Goal: Complete application form: Complete application form

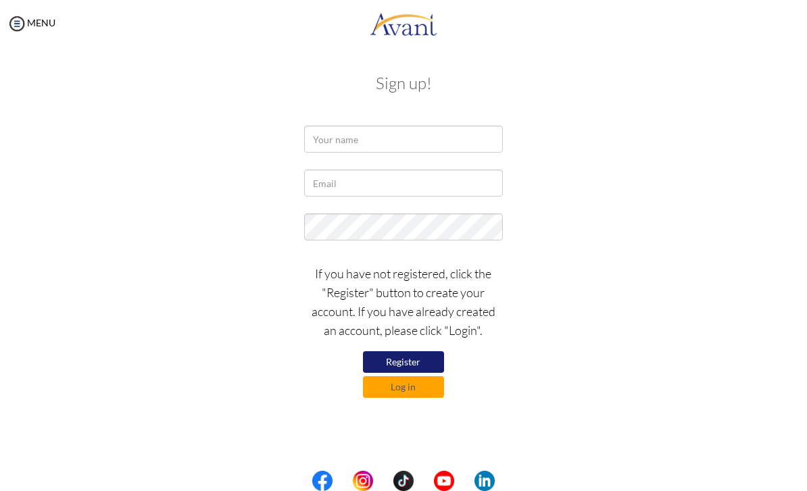
click at [415, 389] on button "Log in" at bounding box center [403, 387] width 81 height 22
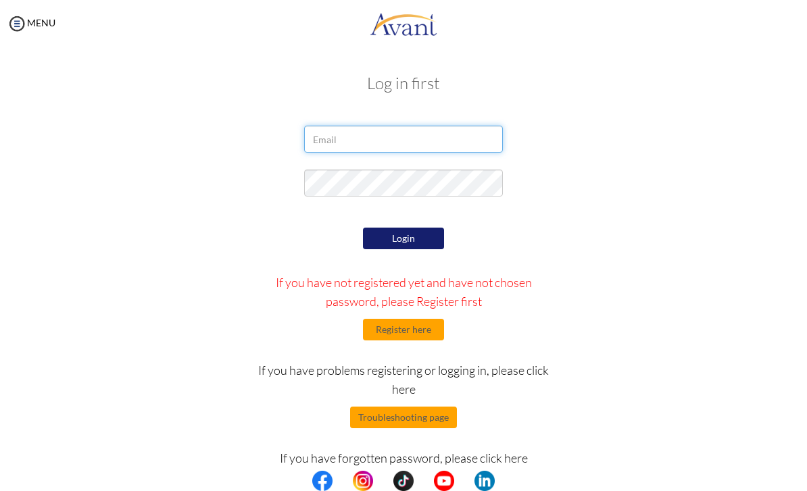
click at [394, 145] on input "email" at bounding box center [403, 139] width 198 height 27
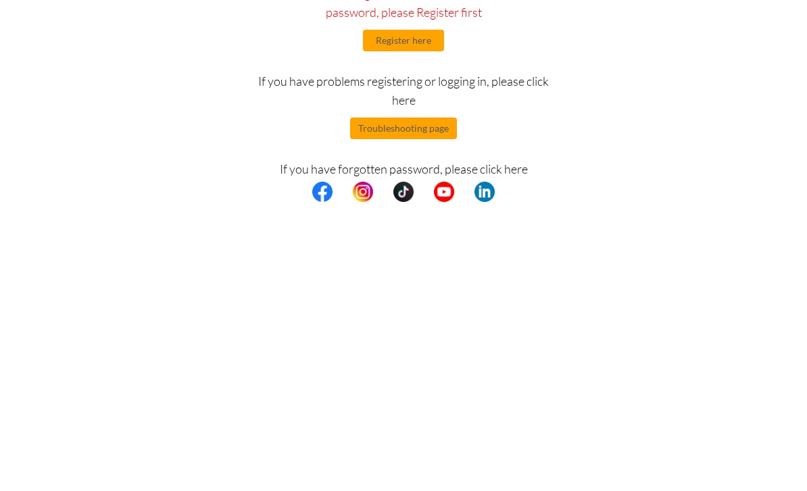
type input "jarrettk926@gmail.com"
click at [571, 224] on div "Login If you have not registered yet and have not chosen password, please Regis…" at bounding box center [403, 360] width 655 height 273
click at [432, 407] on button "Troubleshooting page" at bounding box center [403, 418] width 107 height 22
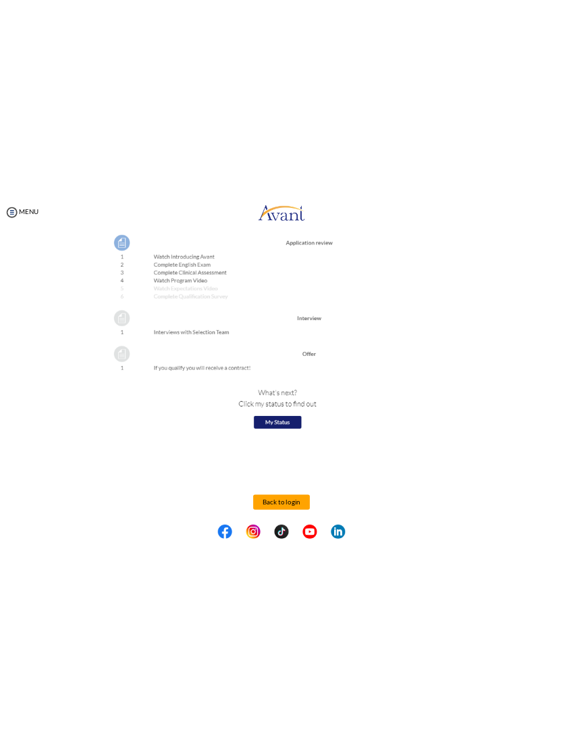
scroll to position [1490, 0]
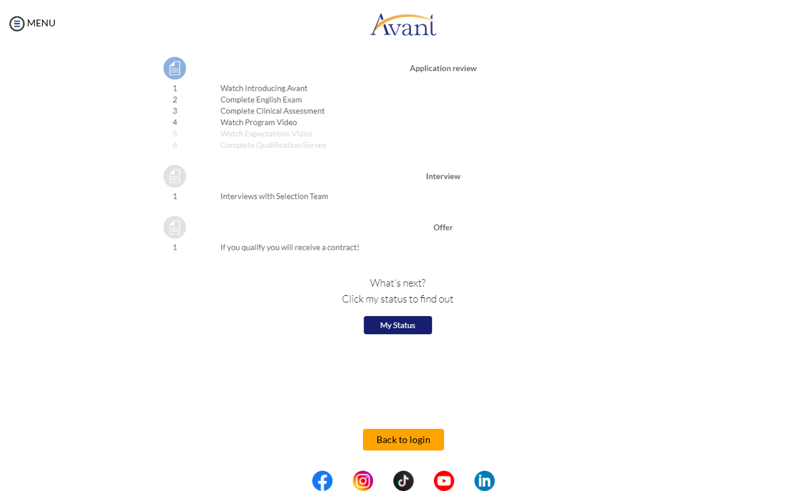
click at [413, 442] on button "Back to login" at bounding box center [403, 440] width 81 height 22
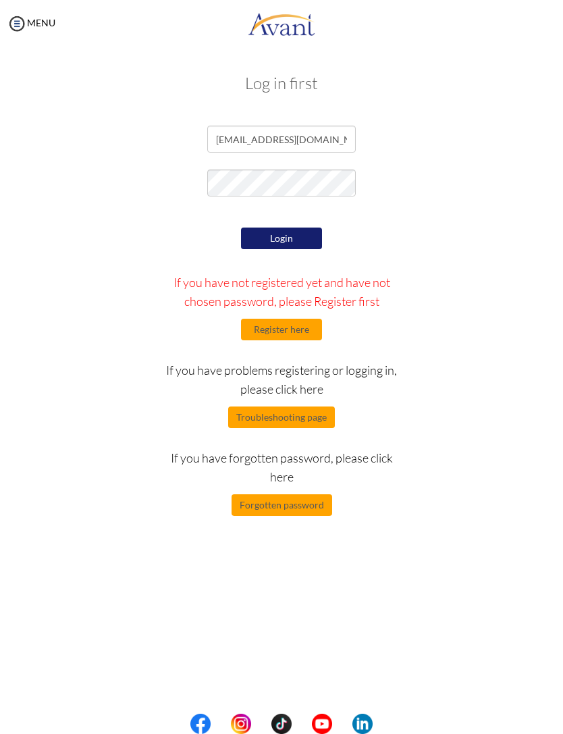
click at [309, 490] on button "Forgotten password" at bounding box center [282, 505] width 101 height 22
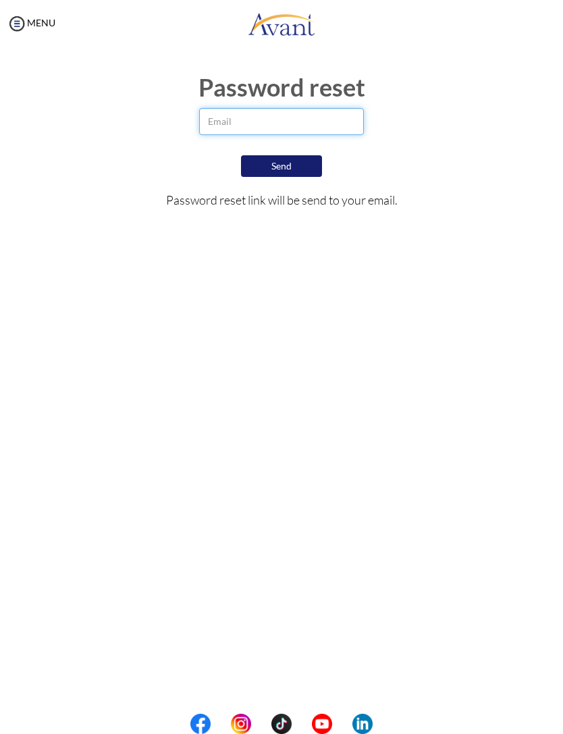
click at [320, 122] on input "email" at bounding box center [281, 121] width 165 height 27
type input "jarrettk926@gmail.com"
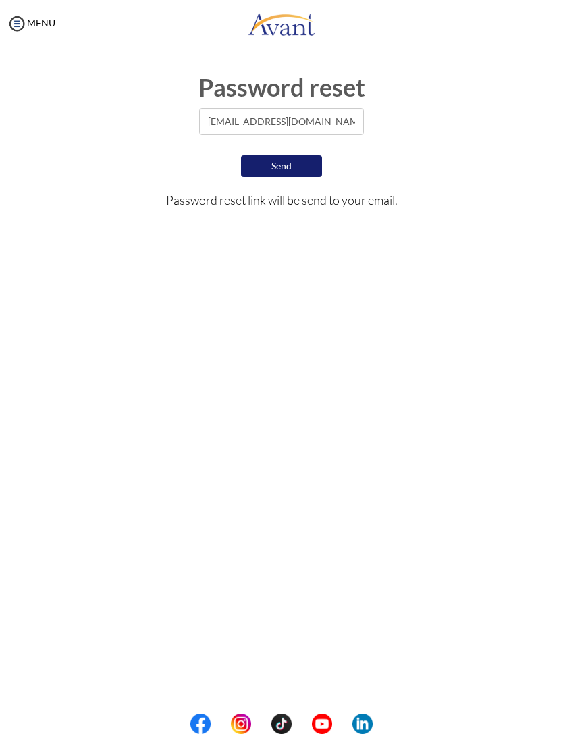
click at [312, 160] on button "Send" at bounding box center [281, 166] width 81 height 22
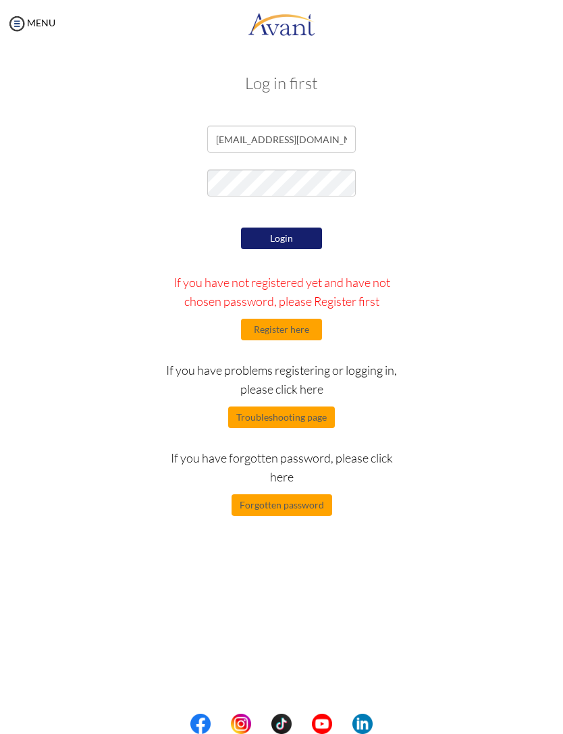
click at [143, 8] on link at bounding box center [281, 23] width 563 height 41
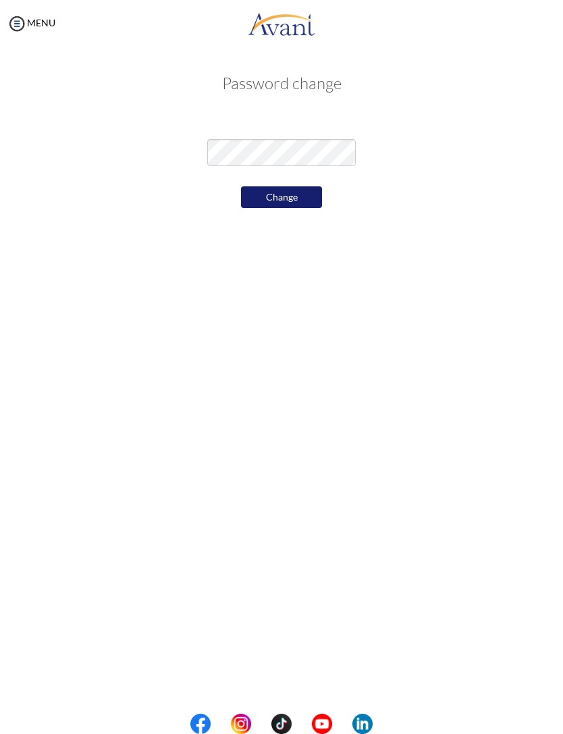
click at [305, 182] on form "Change" at bounding box center [282, 169] width 486 height 86
click at [286, 204] on button "Change" at bounding box center [281, 197] width 81 height 22
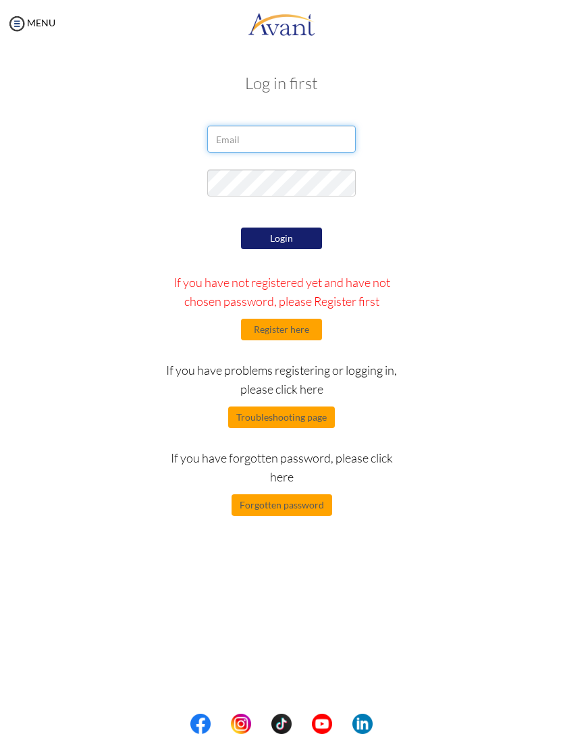
click at [304, 137] on input "email" at bounding box center [281, 139] width 149 height 27
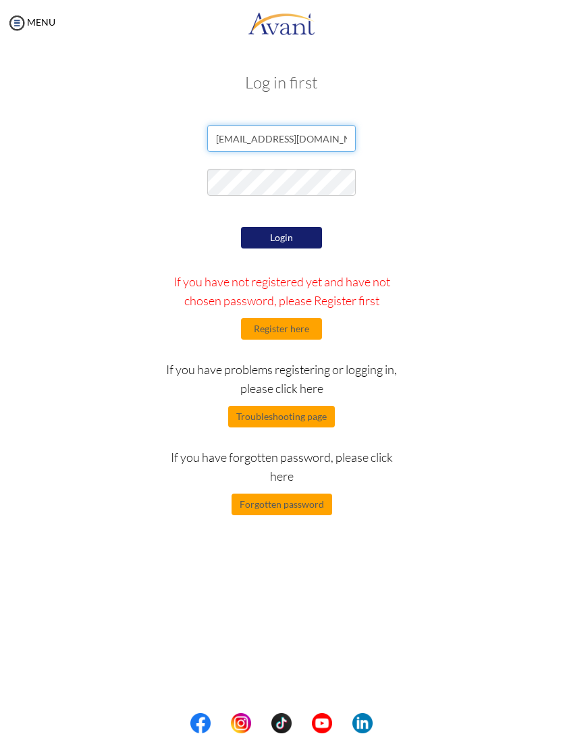
type input "jarrettk926@gmail.com"
click at [292, 234] on button "Login" at bounding box center [281, 239] width 81 height 22
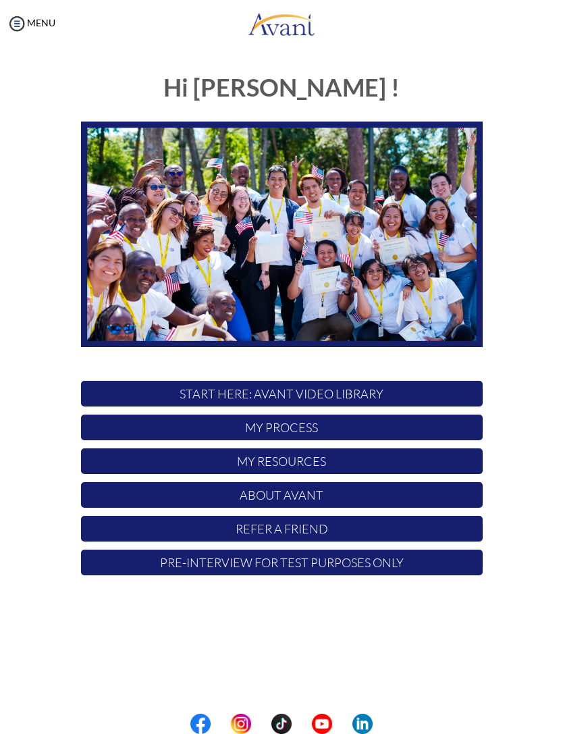
click at [312, 430] on p "My Process" at bounding box center [282, 428] width 402 height 26
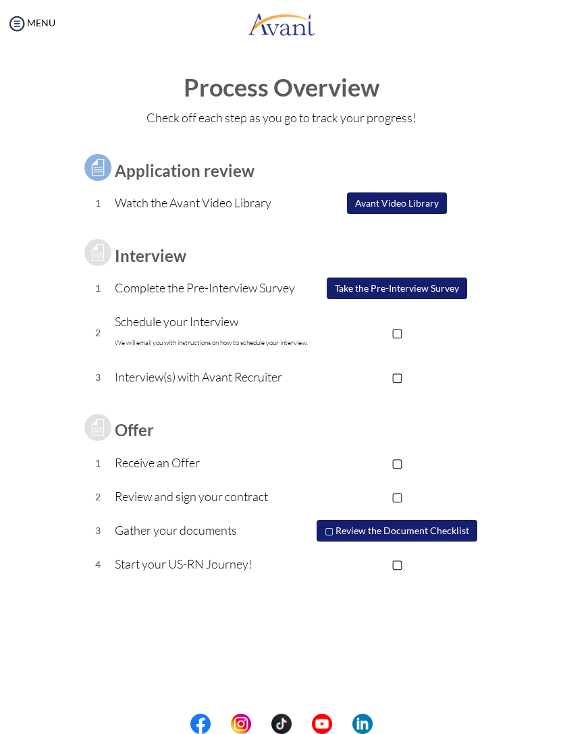
click at [412, 201] on button "Avant Video Library" at bounding box center [397, 204] width 100 height 22
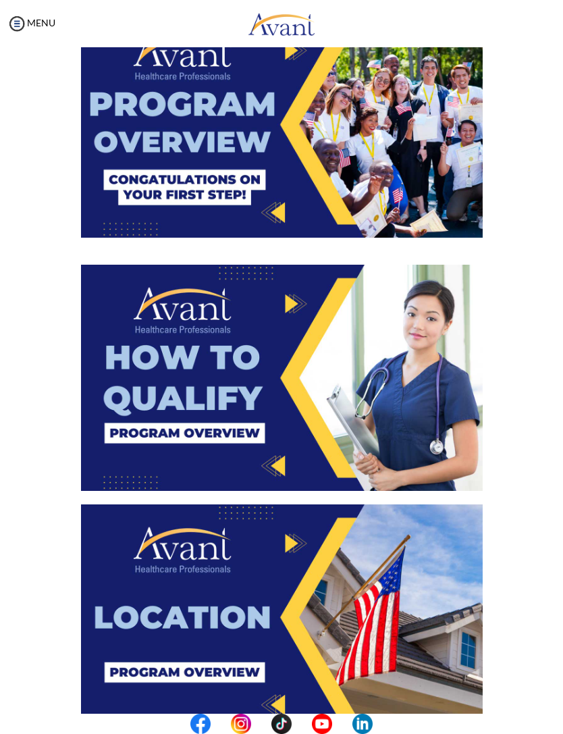
scroll to position [104, 0]
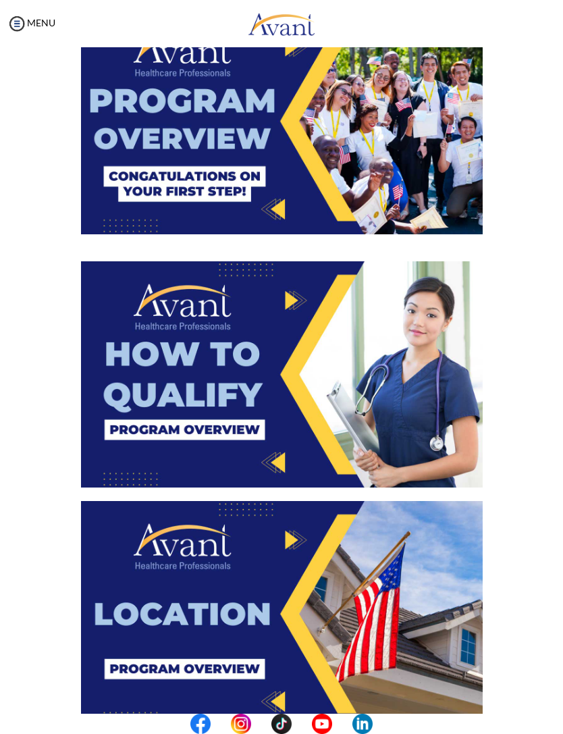
click at [417, 197] on img at bounding box center [282, 121] width 402 height 226
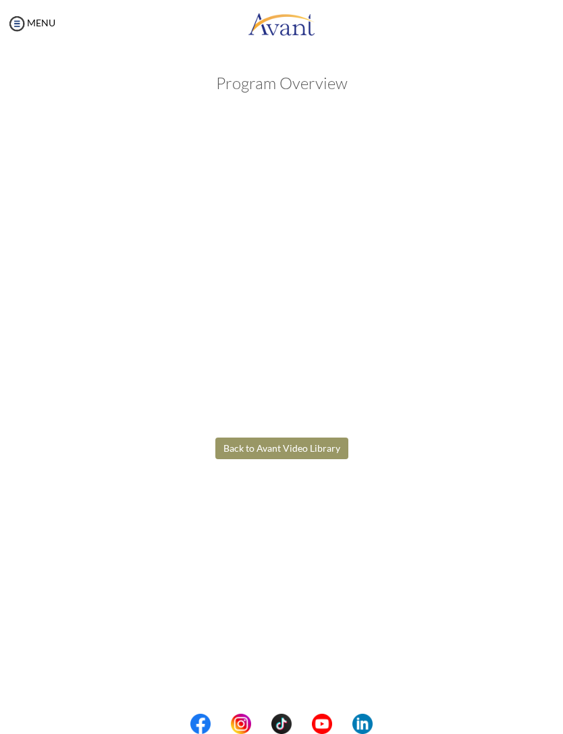
click at [140, 632] on body "Maintenance break. Please come back in 2 hours. MENU My Status What is the next…" at bounding box center [281, 367] width 563 height 734
click at [297, 445] on button "Back to Avant Video Library" at bounding box center [281, 449] width 133 height 22
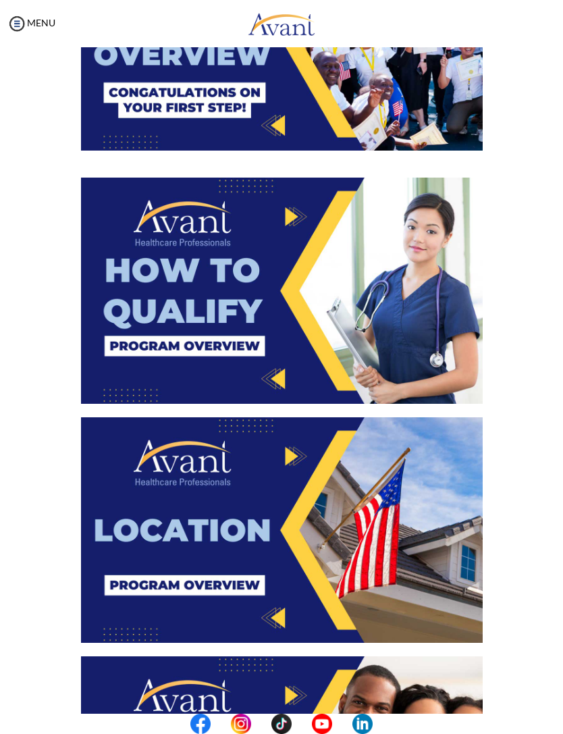
scroll to position [200, 0]
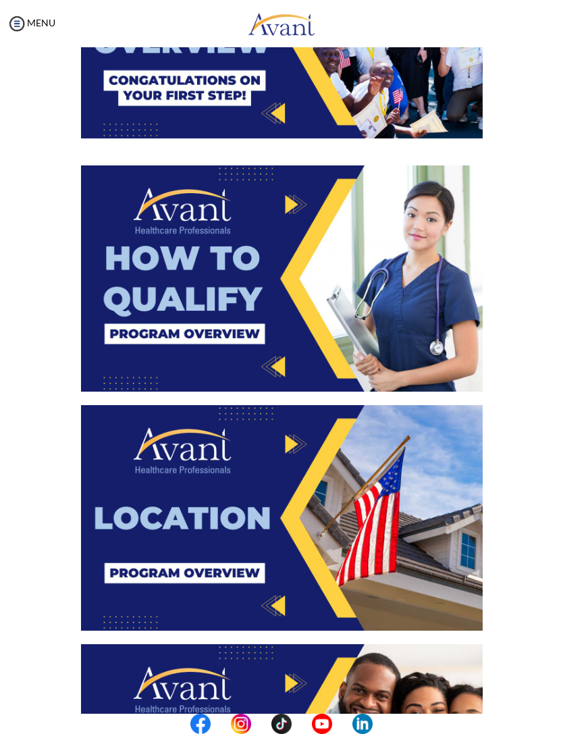
click at [335, 326] on img at bounding box center [282, 278] width 402 height 226
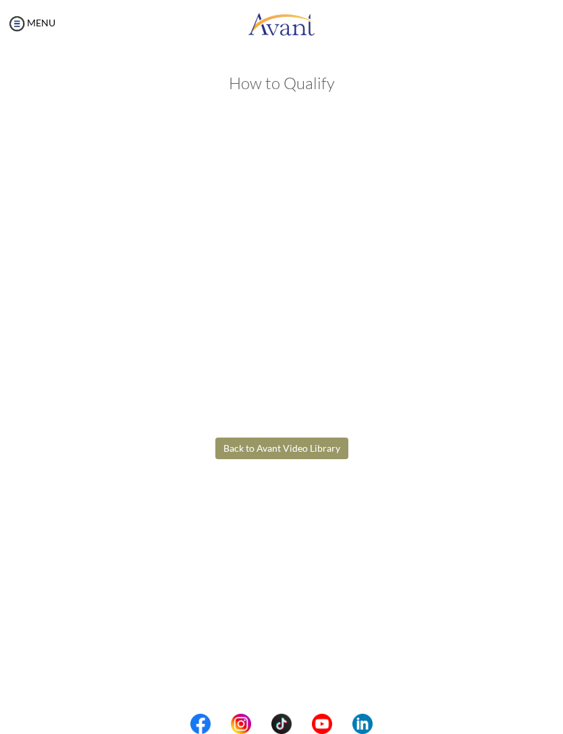
click at [276, 453] on body "Maintenance break. Please come back in 2 hours. MENU My Status What is the next…" at bounding box center [281, 367] width 563 height 734
click at [307, 445] on button "Back to Avant Video Library" at bounding box center [281, 449] width 133 height 22
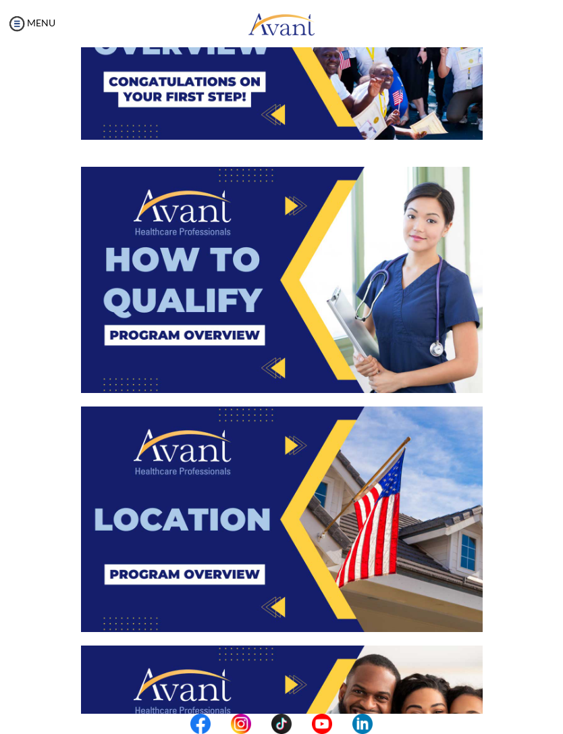
scroll to position [201, 0]
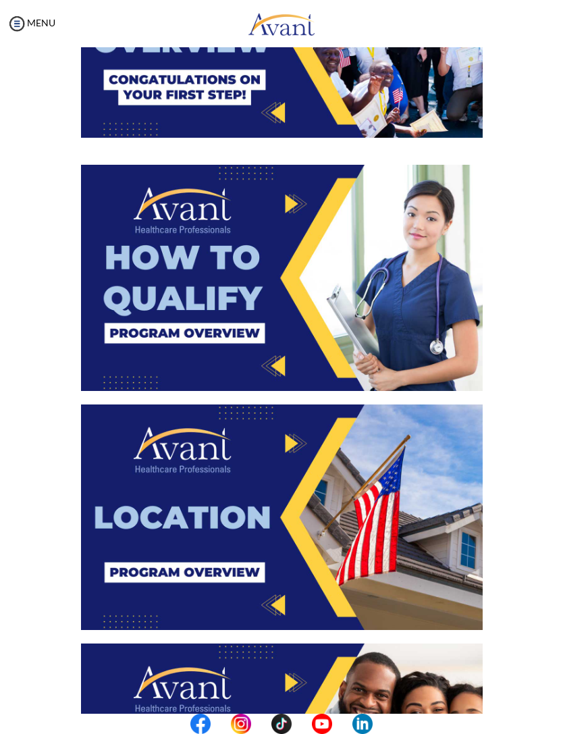
click at [333, 517] on img at bounding box center [282, 518] width 402 height 226
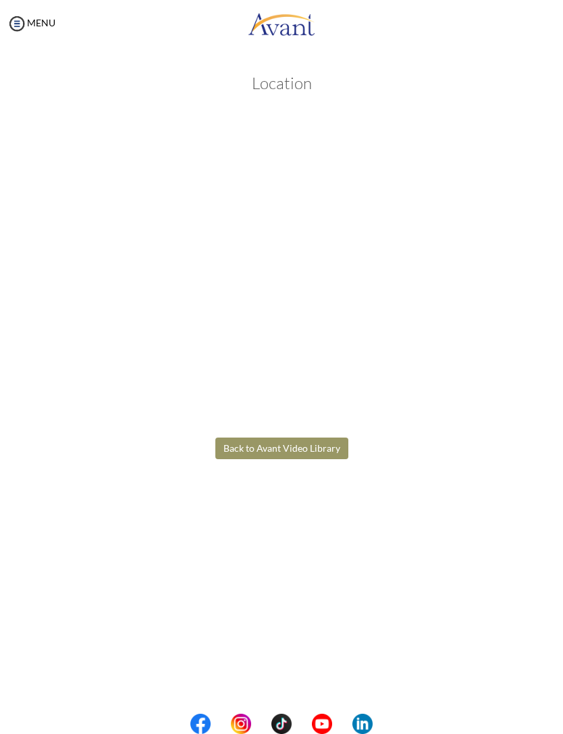
click at [277, 457] on body "Maintenance break. Please come back in 2 hours. MENU My Status What is the next…" at bounding box center [281, 367] width 563 height 734
click at [248, 446] on button "Back to Avant Video Library" at bounding box center [281, 449] width 133 height 22
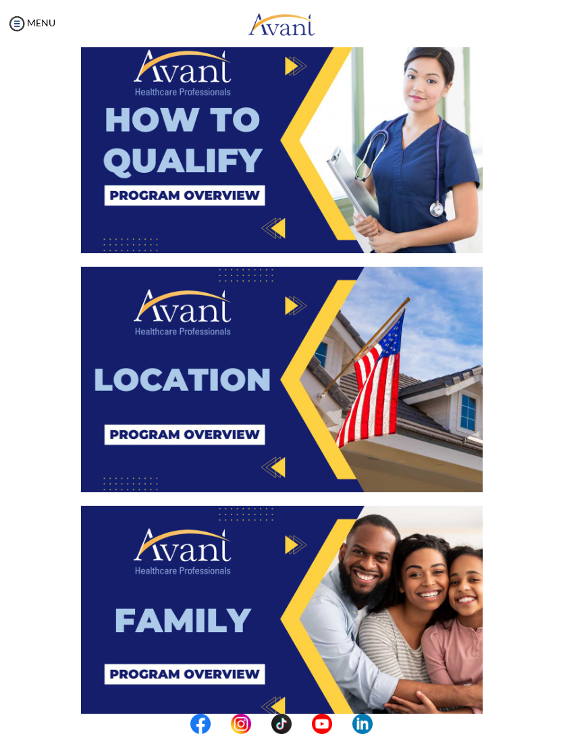
scroll to position [369, 0]
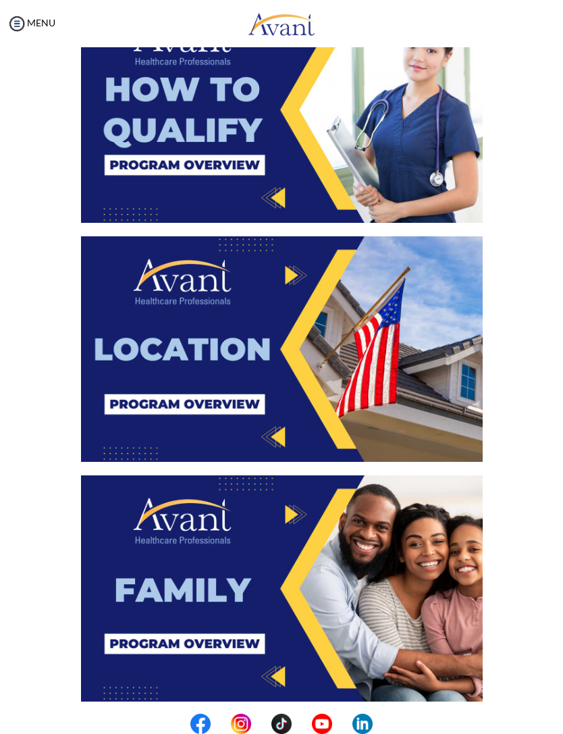
click at [212, 322] on img at bounding box center [282, 349] width 402 height 226
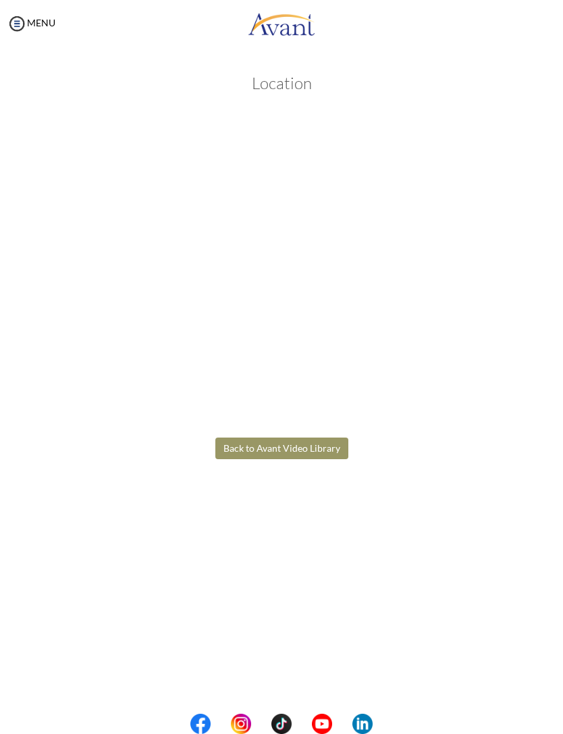
click at [269, 440] on body "Maintenance break. Please come back in 2 hours. MENU My Status What is the next…" at bounding box center [281, 367] width 563 height 734
click at [286, 438] on button "Back to Avant Video Library" at bounding box center [281, 449] width 133 height 22
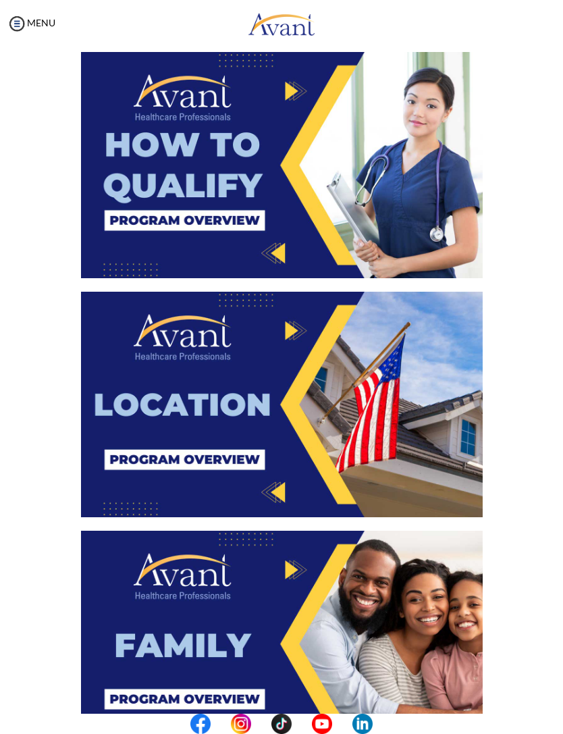
scroll to position [305, 0]
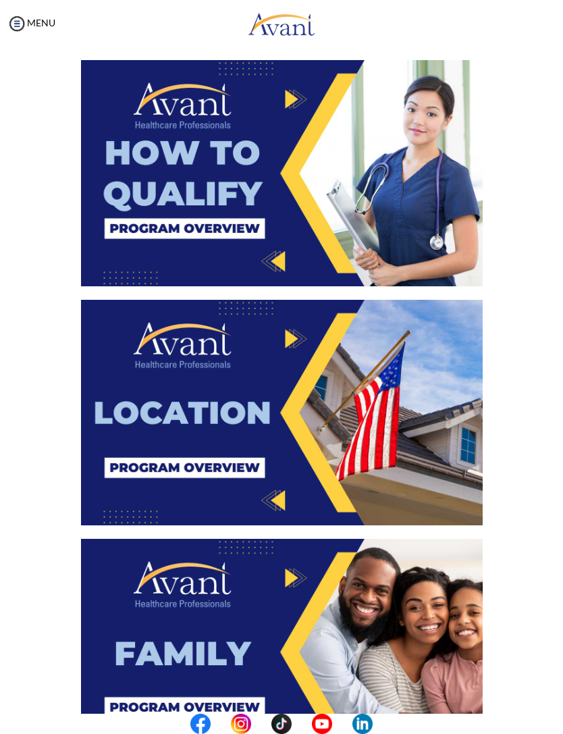
click at [264, 170] on img at bounding box center [282, 173] width 402 height 226
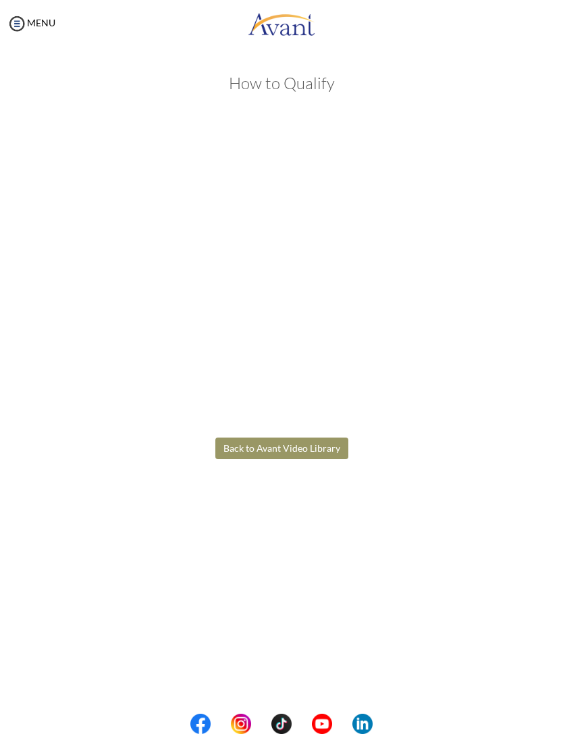
click at [54, 726] on center at bounding box center [281, 724] width 563 height 20
click at [278, 439] on button "Back to Avant Video Library" at bounding box center [281, 449] width 133 height 22
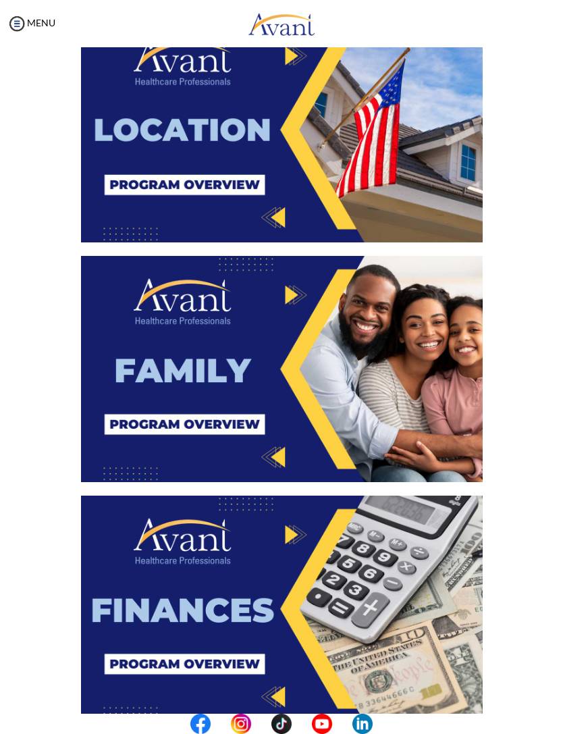
scroll to position [680, 0]
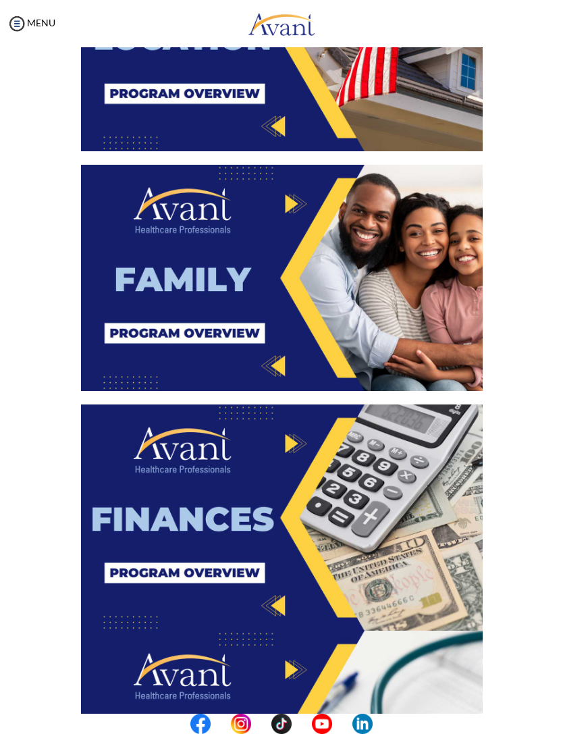
click at [252, 254] on img at bounding box center [282, 278] width 402 height 226
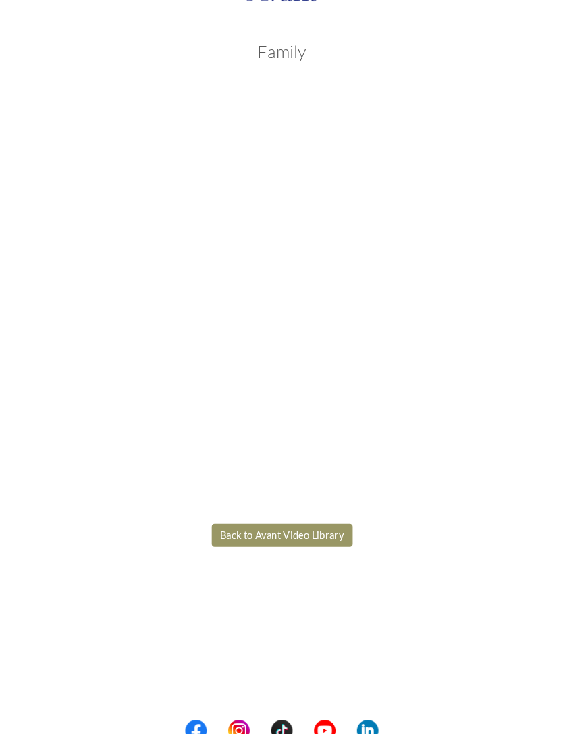
click at [239, 499] on body "Maintenance break. Please come back in 2 hours. MENU My Status What is the next…" at bounding box center [281, 367] width 563 height 734
click at [245, 529] on button "Back to Avant Video Library" at bounding box center [281, 540] width 133 height 22
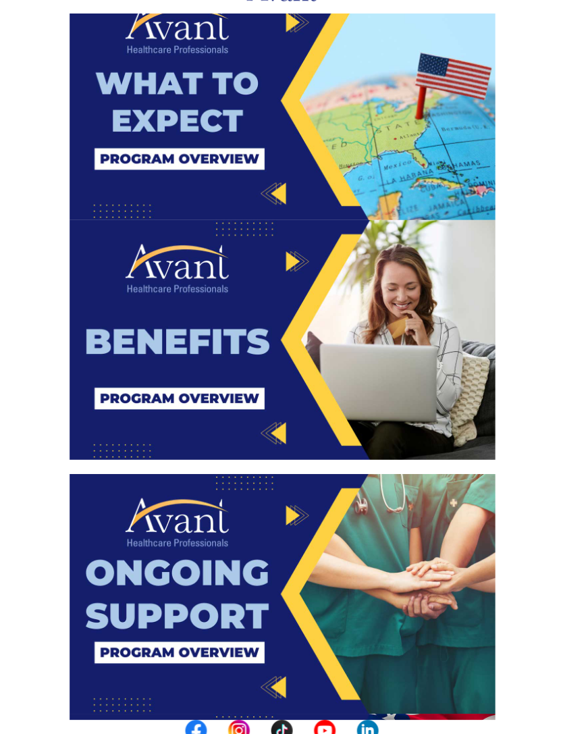
scroll to position [1562, 0]
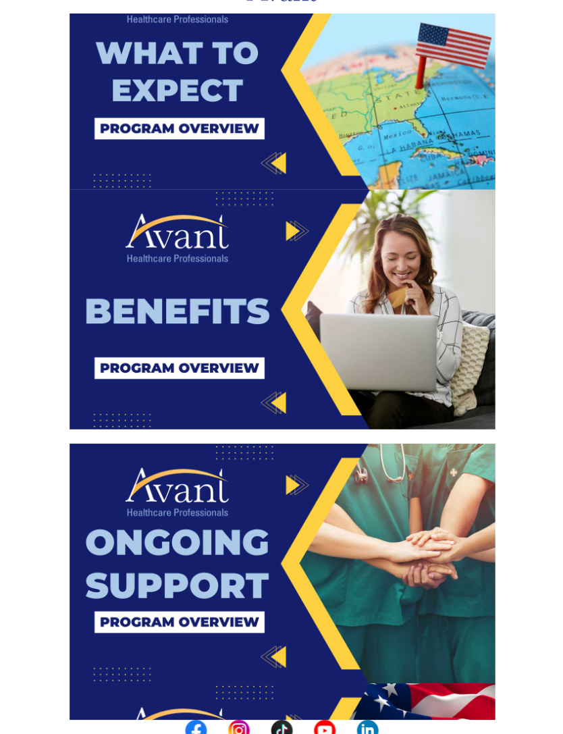
click at [274, 227] on img at bounding box center [282, 326] width 402 height 226
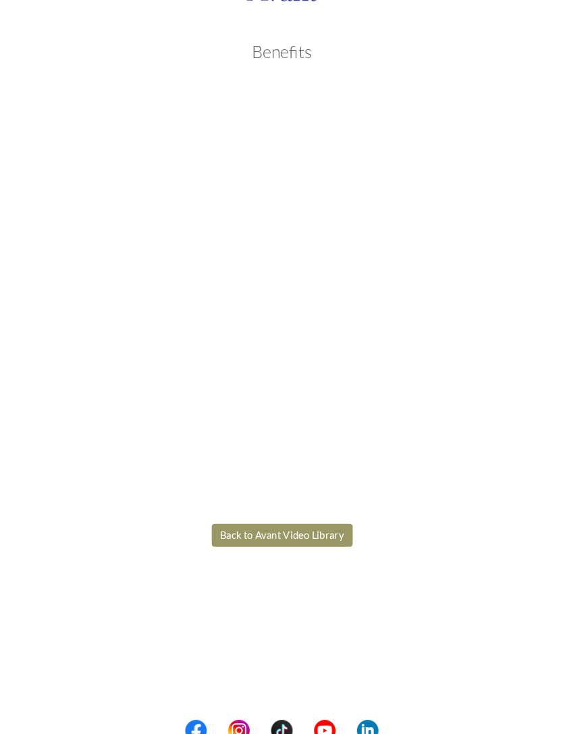
click at [281, 509] on body "Maintenance break. Please come back in 2 hours. MENU My Status What is the next…" at bounding box center [281, 367] width 563 height 734
click at [277, 529] on button "Back to Avant Video Library" at bounding box center [281, 540] width 133 height 22
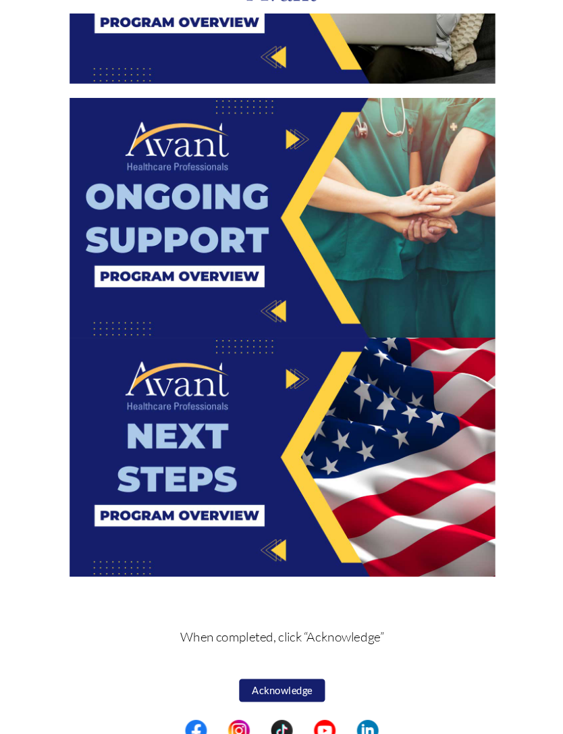
scroll to position [1889, 0]
click at [259, 672] on center "Acknowledge" at bounding box center [282, 686] width 402 height 28
click at [258, 675] on button "Acknowledge" at bounding box center [281, 686] width 81 height 22
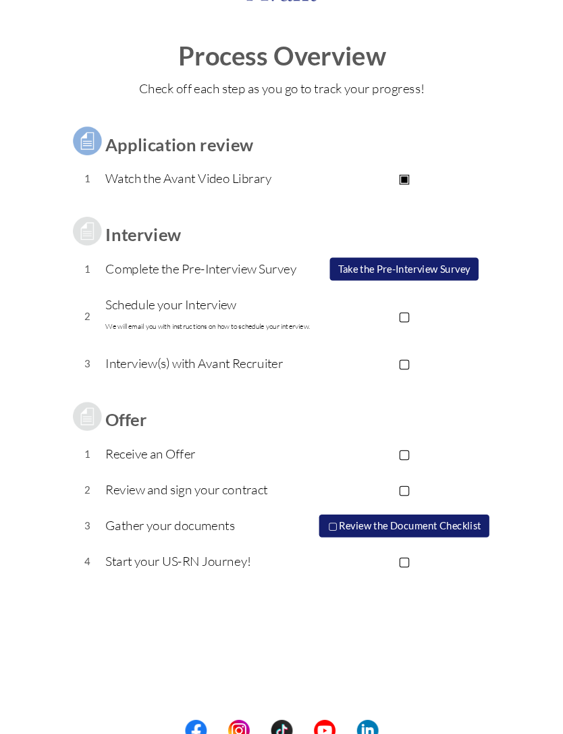
click at [360, 278] on button "Take the Pre-Interview Survey" at bounding box center [397, 289] width 141 height 22
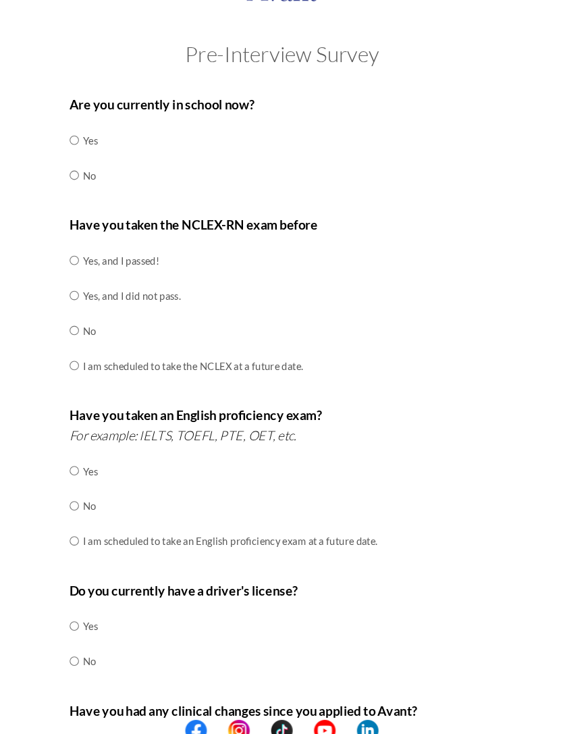
click at [71, 159] on div "Are you currently in school now? Yes No Have you taken the NCLEX-RN exam before…" at bounding box center [282, 474] width 422 height 714
click at [71, 163] on div "Are you currently in school now? Yes No Have you taken the NCLEX-RN exam before…" at bounding box center [282, 474] width 422 height 714
click at [81, 163] on input "radio" at bounding box center [85, 166] width 9 height 27
radio input "true"
click at [81, 268] on input "radio" at bounding box center [85, 280] width 9 height 27
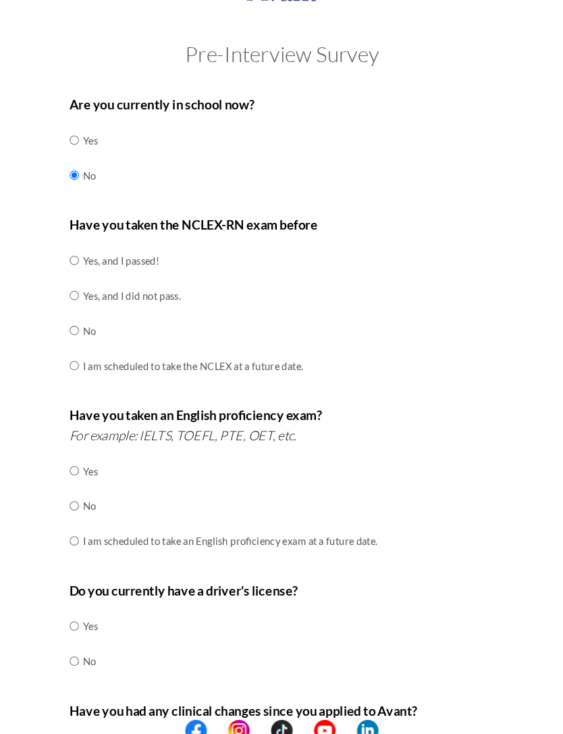
radio input "true"
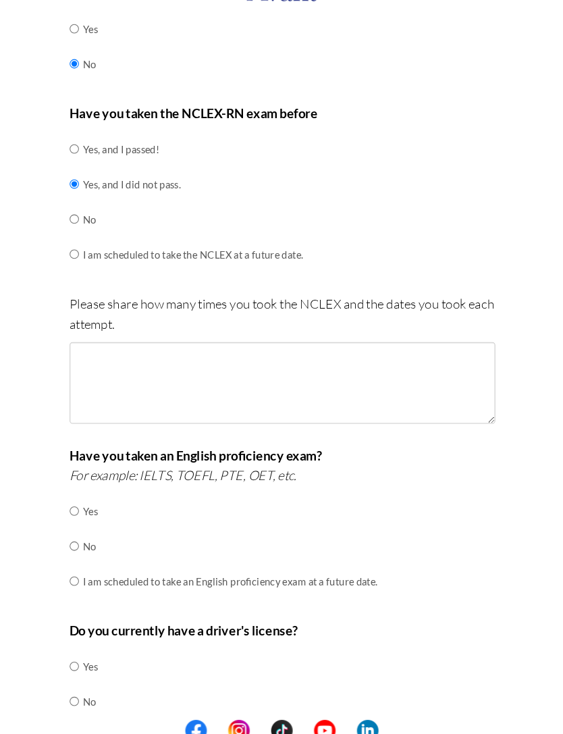
scroll to position [111, 0]
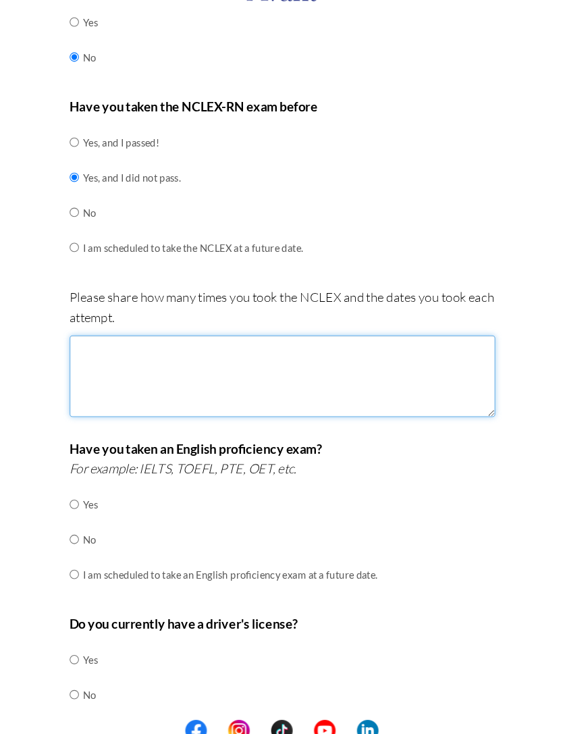
click at [93, 351] on textarea at bounding box center [282, 389] width 402 height 77
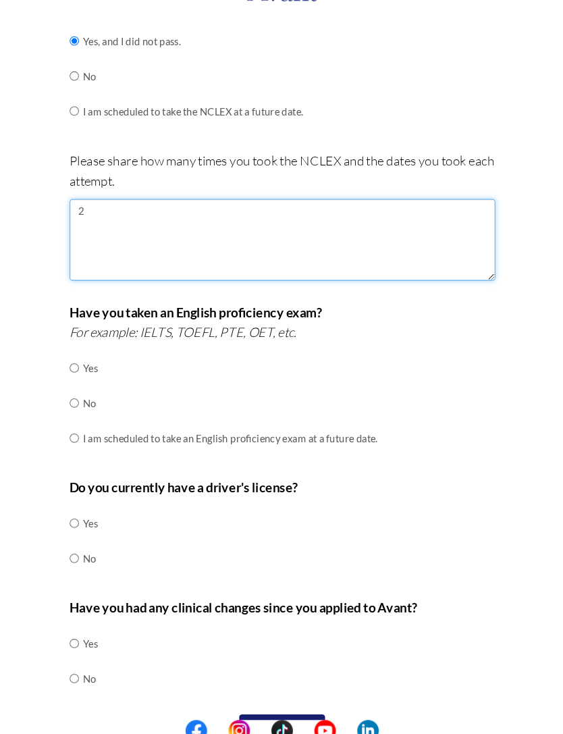
scroll to position [243, 0]
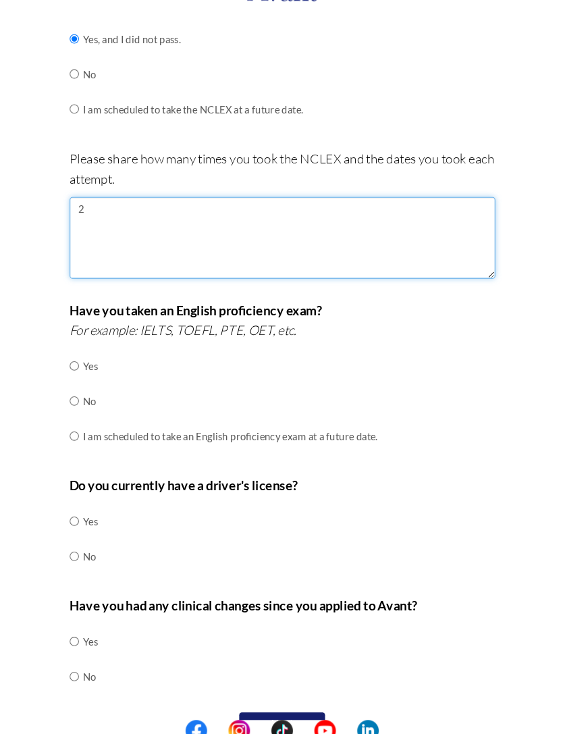
type textarea "2"
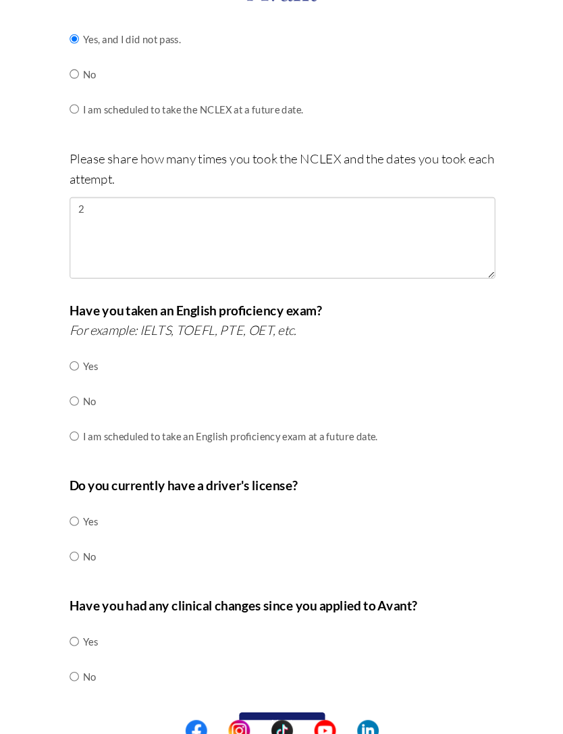
click at [81, 366] on input "radio" at bounding box center [85, 379] width 9 height 27
radio input "true"
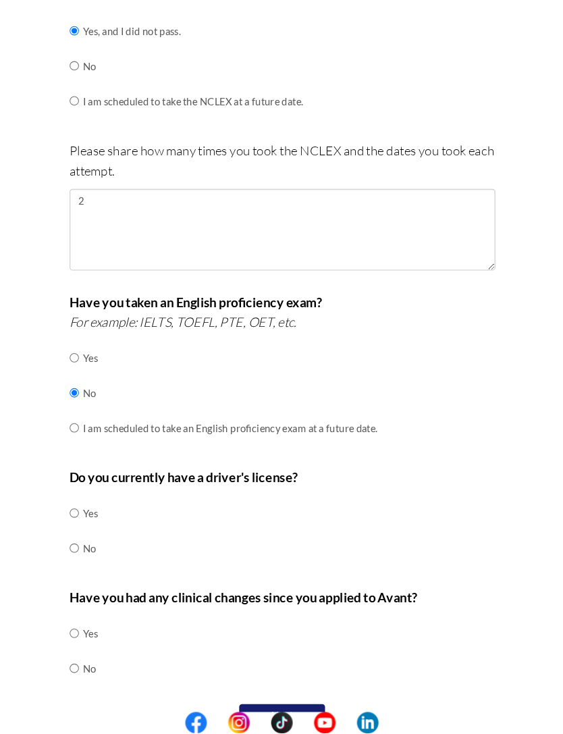
click at [71, 463] on div "Are you currently in school now? Yes No Have you taken the NCLEX-RN exam before…" at bounding box center [282, 302] width 422 height 857
click at [81, 513] on input "radio" at bounding box center [85, 526] width 9 height 27
radio input "true"
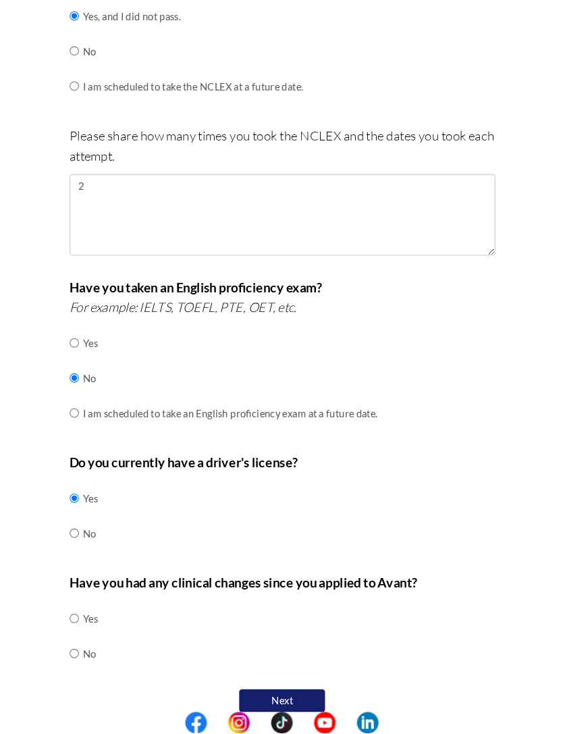
scroll to position [256, 0]
click at [81, 613] on input "radio" at bounding box center [85, 626] width 9 height 27
radio input "true"
click at [256, 693] on button "Next" at bounding box center [281, 704] width 81 height 22
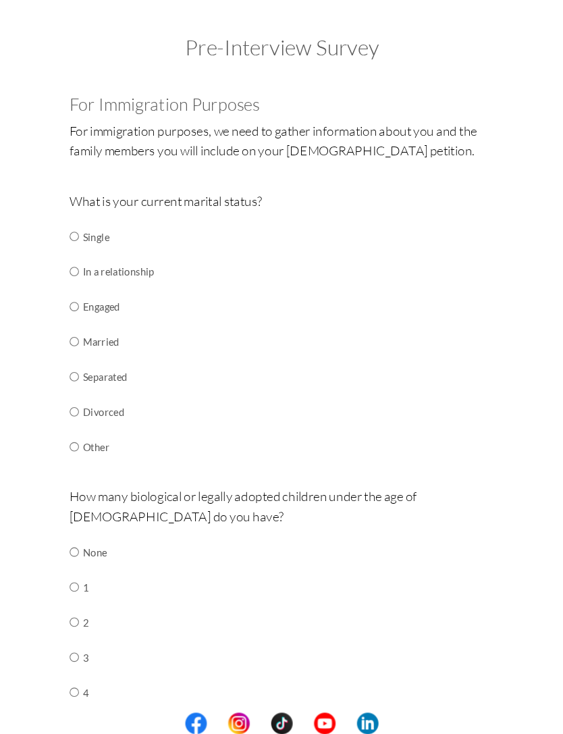
click at [81, 278] on input "radio" at bounding box center [85, 264] width 9 height 27
radio input "true"
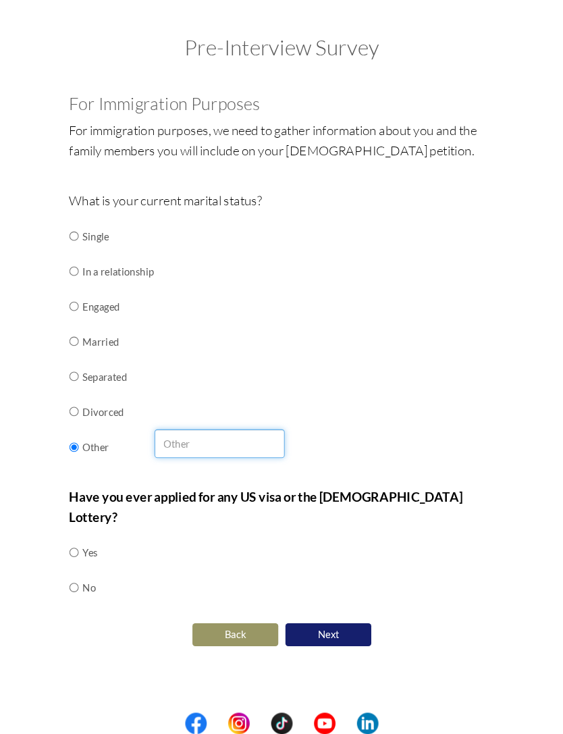
click at [164, 447] on input "text" at bounding box center [222, 460] width 123 height 27
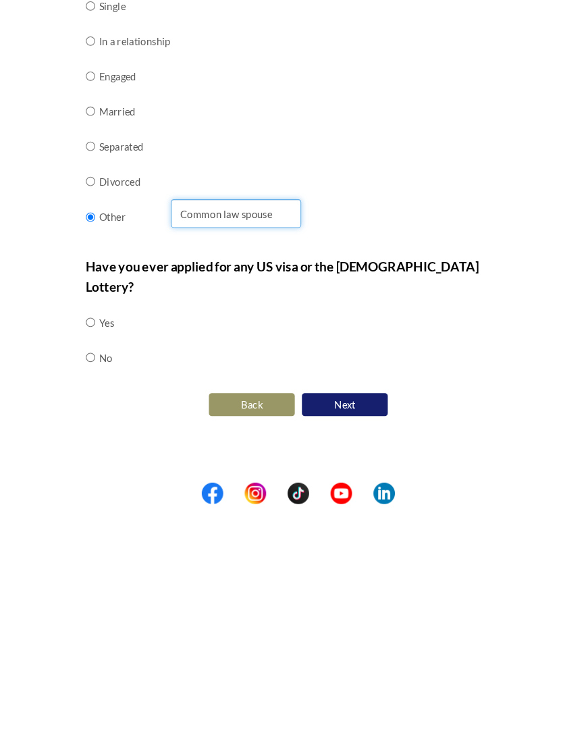
type input "Common law spouse"
click at [78, 303] on div "Are you currently in school now? Yes No Have you taken the NCLEX-RN exam before…" at bounding box center [282, 386] width 422 height 538
click at [81, 549] on input "radio" at bounding box center [85, 562] width 9 height 27
radio input "true"
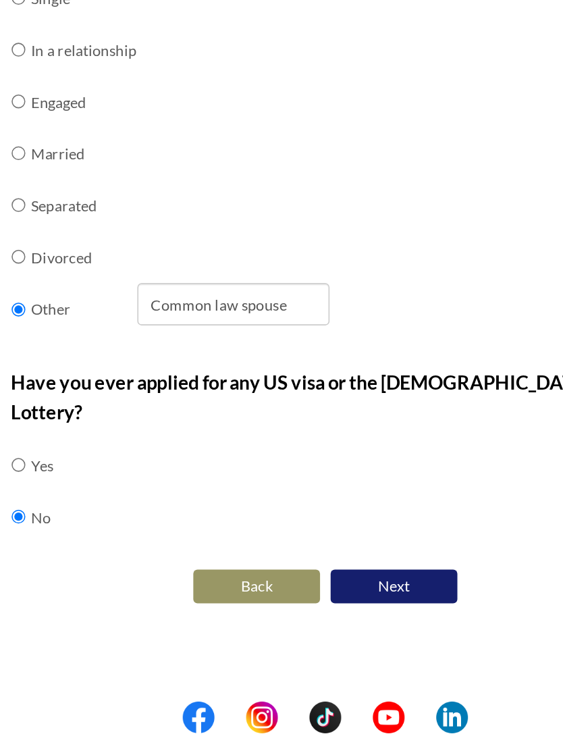
click at [244, 626] on center "Back Next" at bounding box center [282, 640] width 402 height 28
click at [285, 630] on button "Next" at bounding box center [325, 641] width 81 height 22
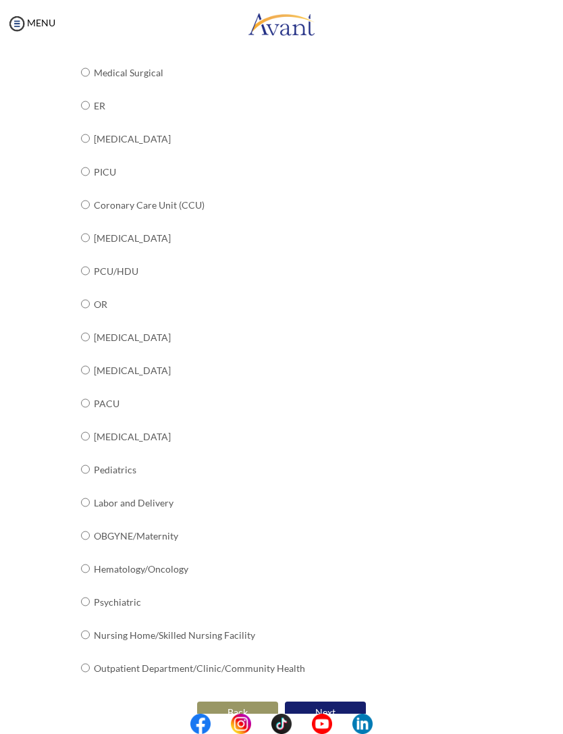
scroll to position [238, 0]
click at [82, 53] on input "radio" at bounding box center [85, 39] width 9 height 27
radio input "true"
click at [309, 699] on center "Back Next" at bounding box center [282, 713] width 402 height 28
click at [324, 703] on button "Next" at bounding box center [325, 714] width 81 height 22
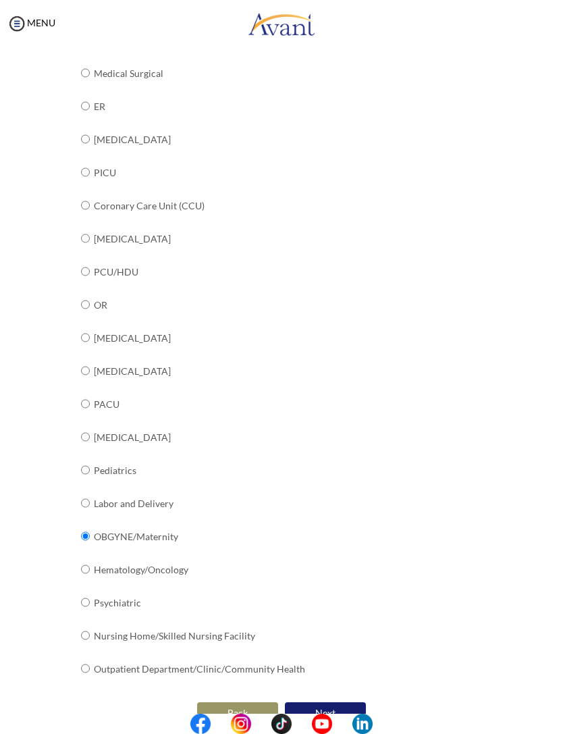
scroll to position [0, 0]
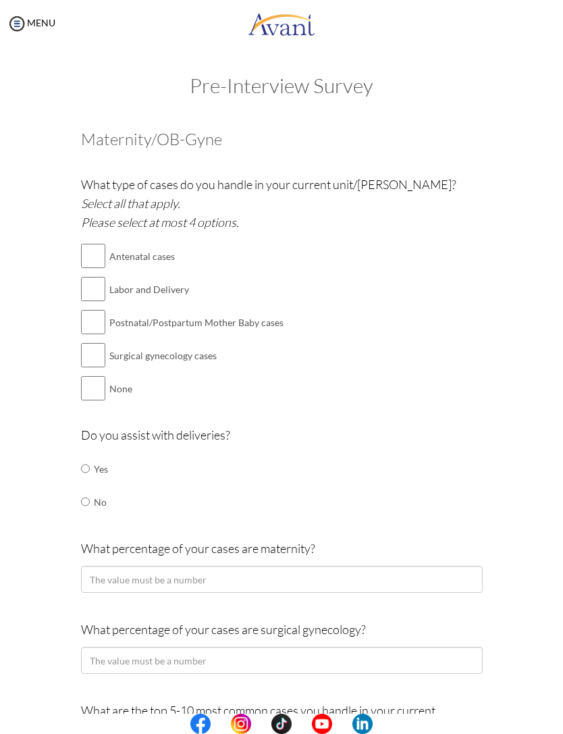
click at [92, 349] on input "checkbox" at bounding box center [93, 355] width 24 height 27
checkbox input "true"
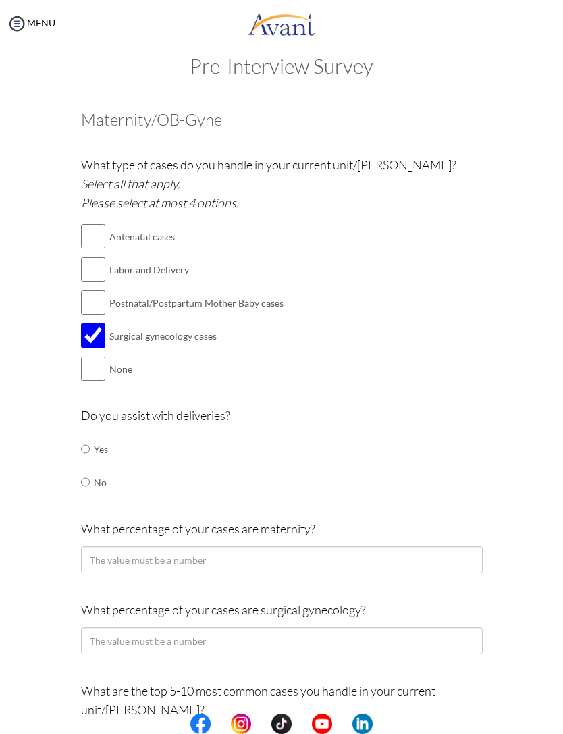
scroll to position [27, 0]
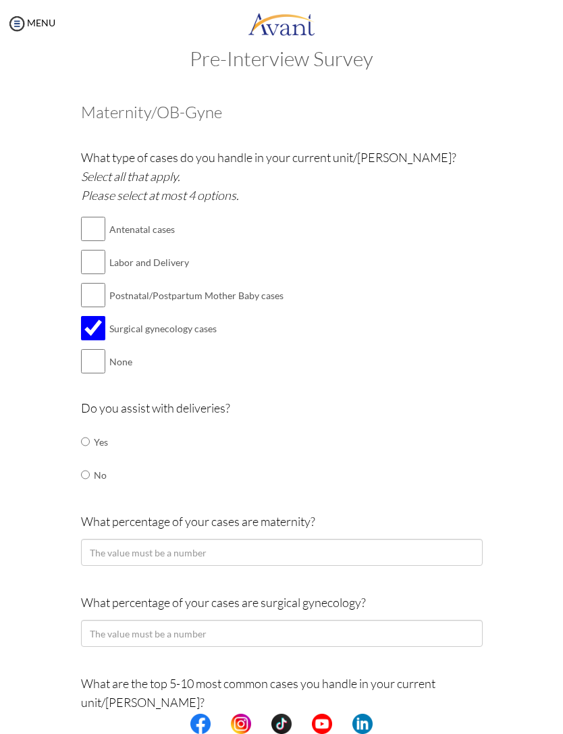
click at [82, 455] on input "radio" at bounding box center [85, 441] width 9 height 27
radio input "true"
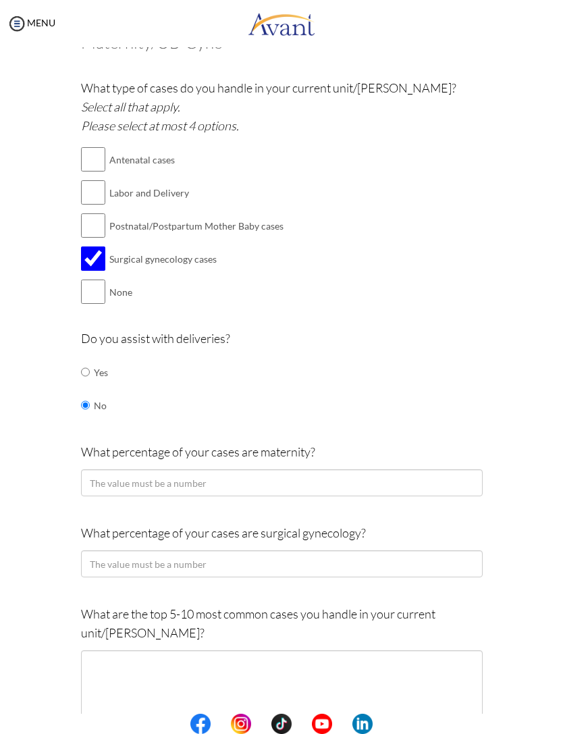
scroll to position [99, 0]
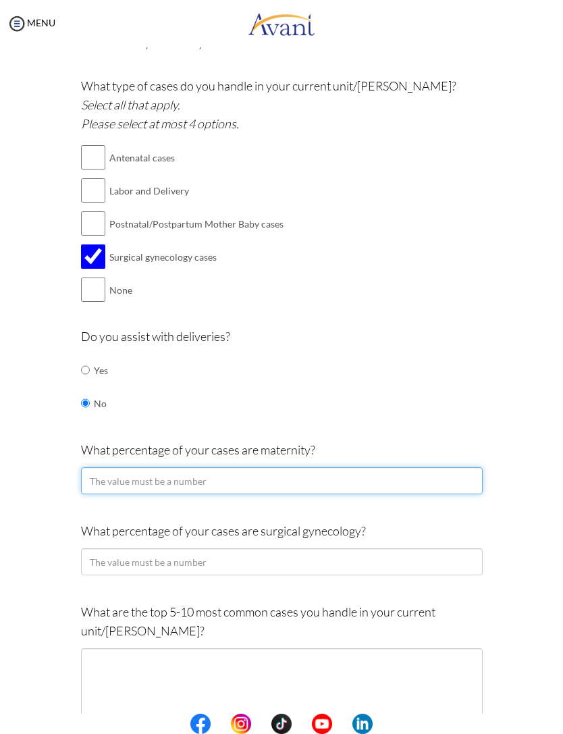
click at [113, 467] on input "number" at bounding box center [282, 480] width 402 height 27
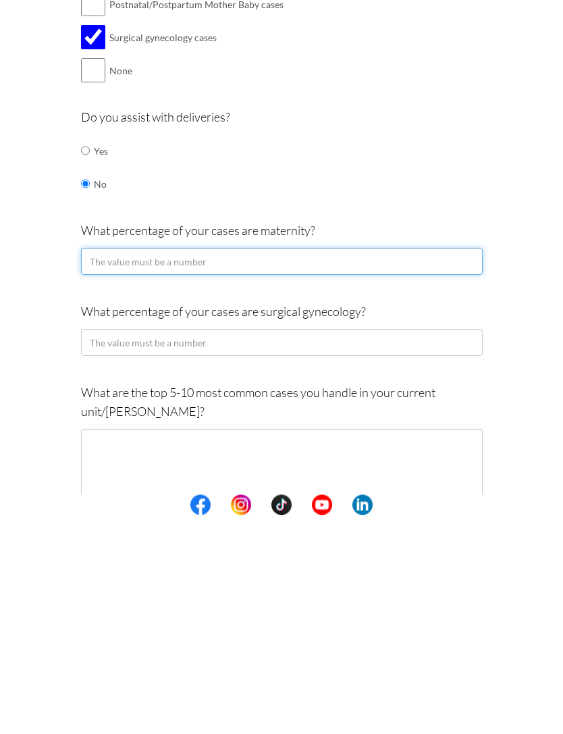
type input "2"
type input "10"
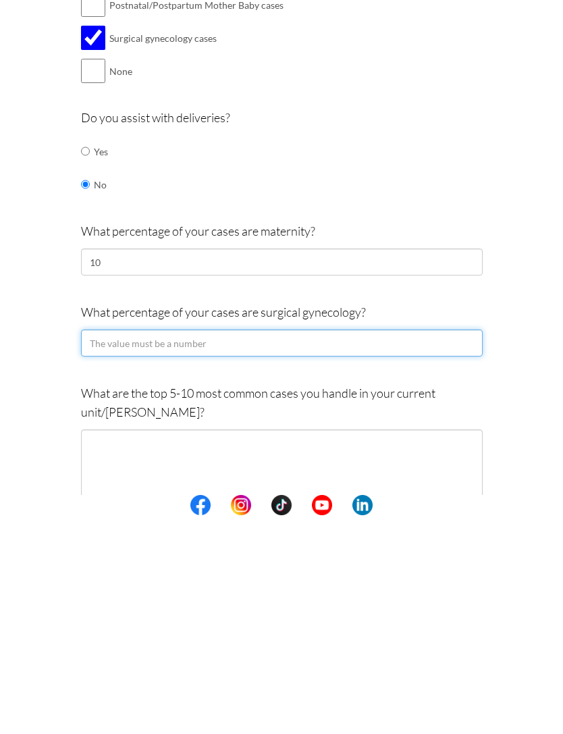
click at [157, 548] on input "number" at bounding box center [282, 561] width 402 height 27
type input "99"
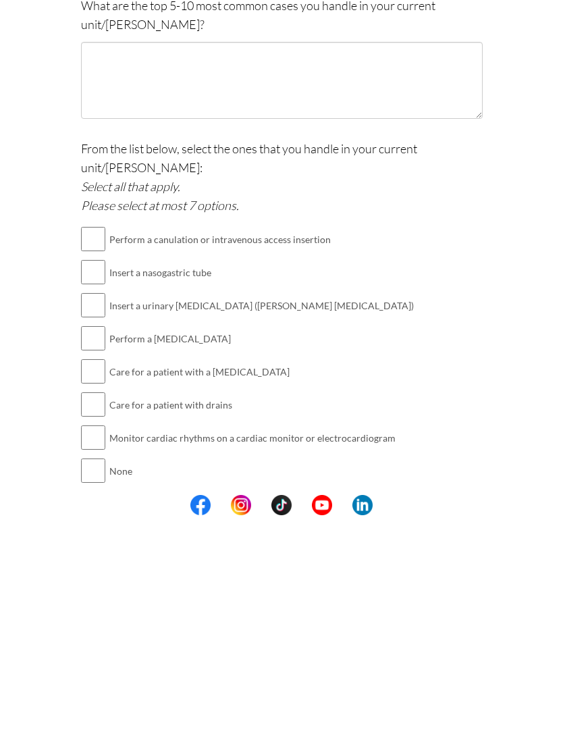
scroll to position [490, 0]
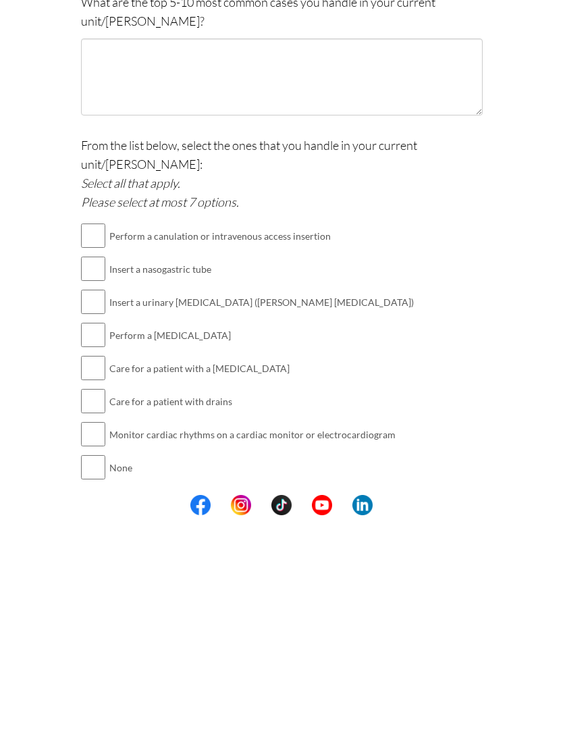
click at [117, 505] on td "Insert a urinary [MEDICAL_DATA] ([PERSON_NAME] [MEDICAL_DATA])" at bounding box center [261, 521] width 305 height 33
click at [77, 480] on div "Are you currently in school now? Yes No Have you taken the NCLEX-RN exam before…" at bounding box center [282, 186] width 422 height 1118
click at [86, 717] on center "Back Submit" at bounding box center [282, 731] width 402 height 28
click at [84, 717] on center "Back Submit" at bounding box center [282, 731] width 402 height 28
click at [84, 457] on div "From the list below, select the ones that you handle in your current unit/ward:…" at bounding box center [282, 536] width 402 height 362
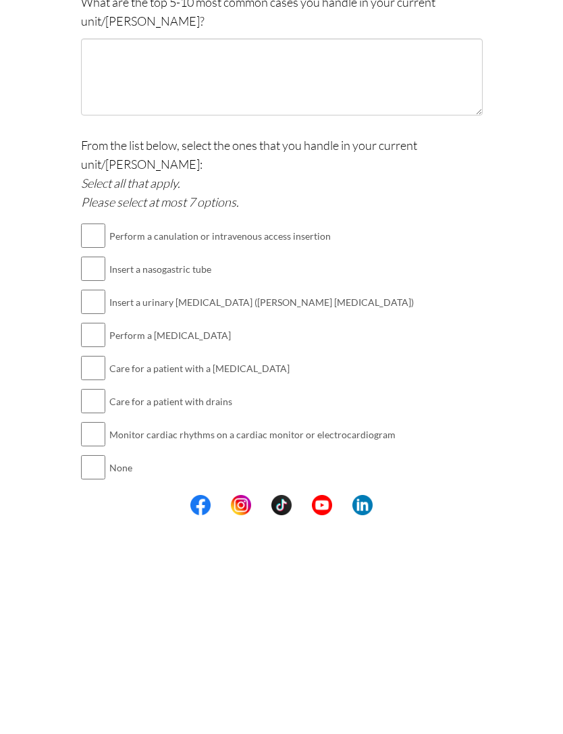
click at [84, 489] on div "Pre-Interview Survey Are you currently in school now? Yes No Have you taken the…" at bounding box center [282, 199] width 536 height 1228
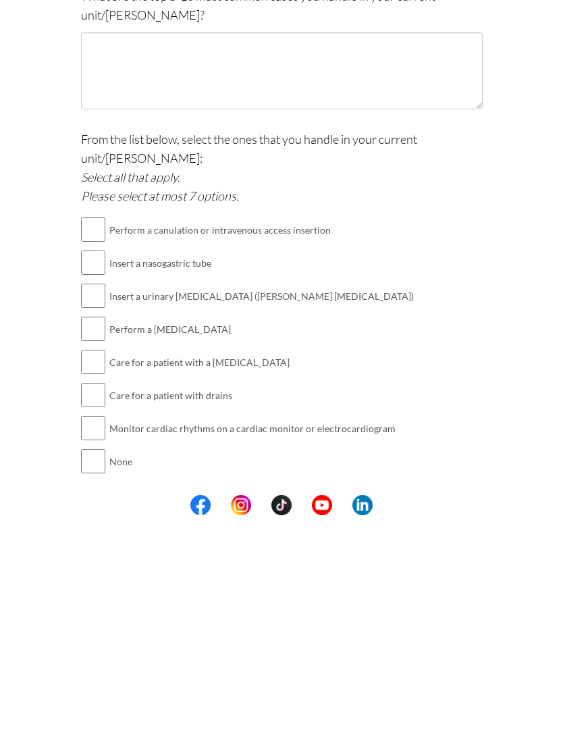
scroll to position [495, 0]
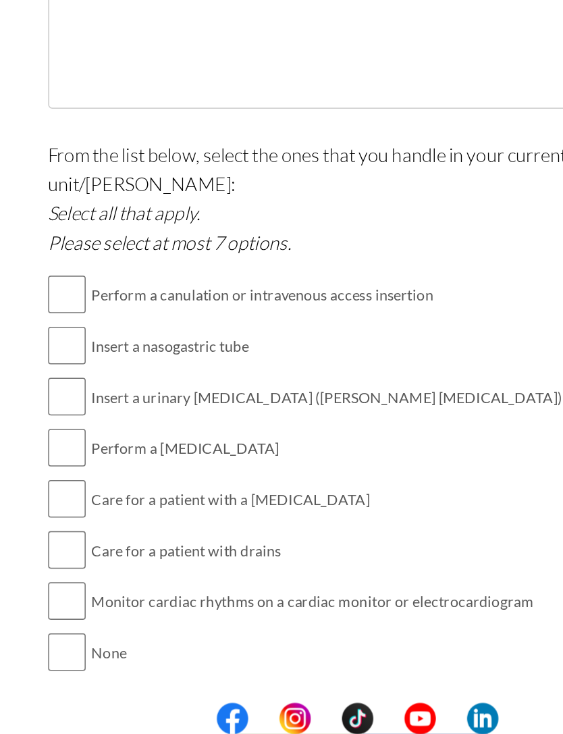
click at [81, 502] on input "checkbox" at bounding box center [93, 515] width 24 height 27
checkbox input "true"
click at [81, 535] on input "checkbox" at bounding box center [93, 548] width 24 height 27
checkbox input "true"
click at [81, 568] on input "checkbox" at bounding box center [93, 581] width 24 height 27
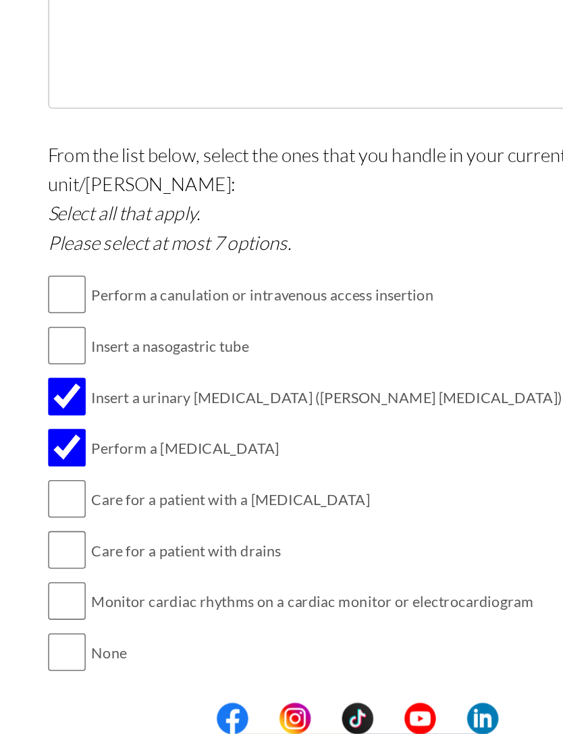
checkbox input "true"
click at [81, 601] on input "checkbox" at bounding box center [93, 614] width 24 height 27
checkbox input "true"
click at [81, 469] on input "checkbox" at bounding box center [93, 482] width 24 height 27
checkbox input "true"
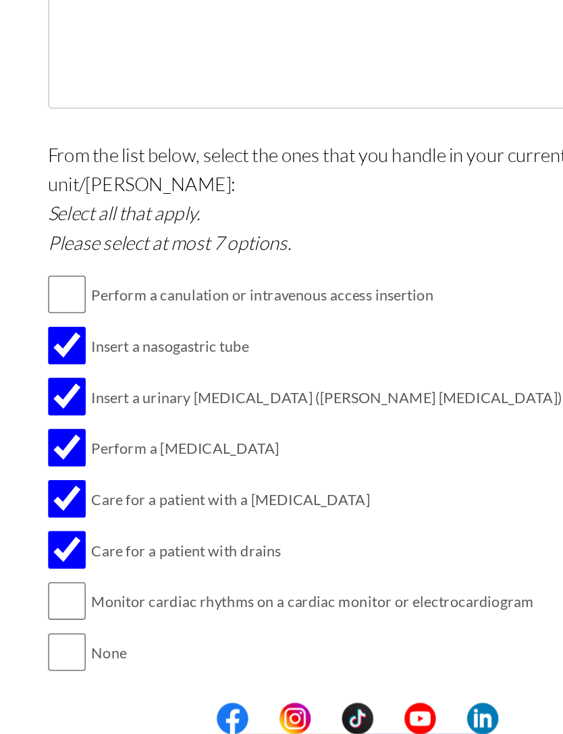
click at [285, 715] on button "Submit" at bounding box center [325, 726] width 81 height 22
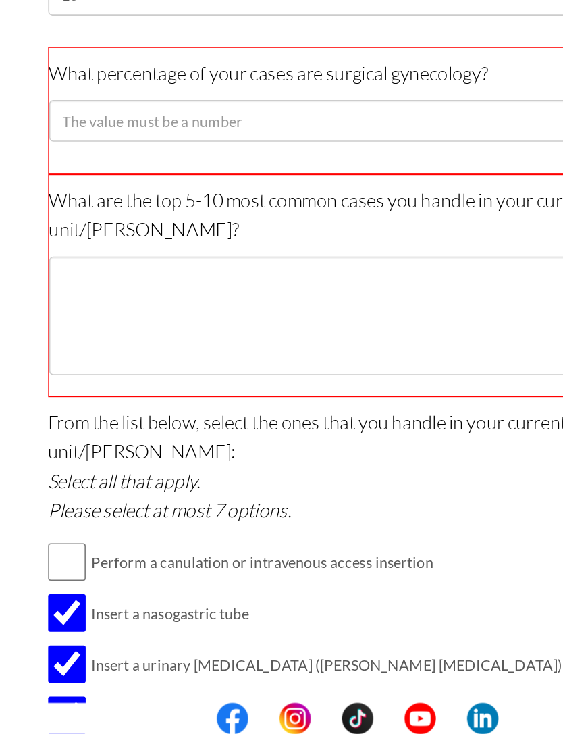
scroll to position [322, 0]
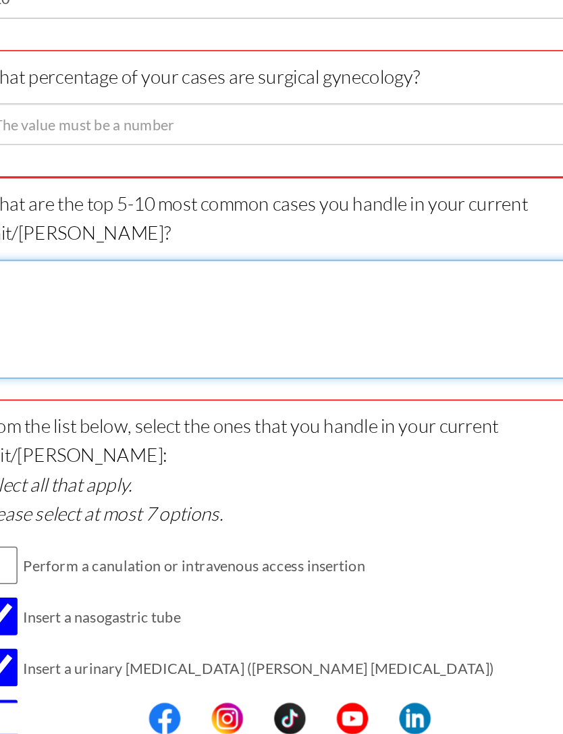
click at [82, 427] on textarea at bounding box center [282, 465] width 401 height 77
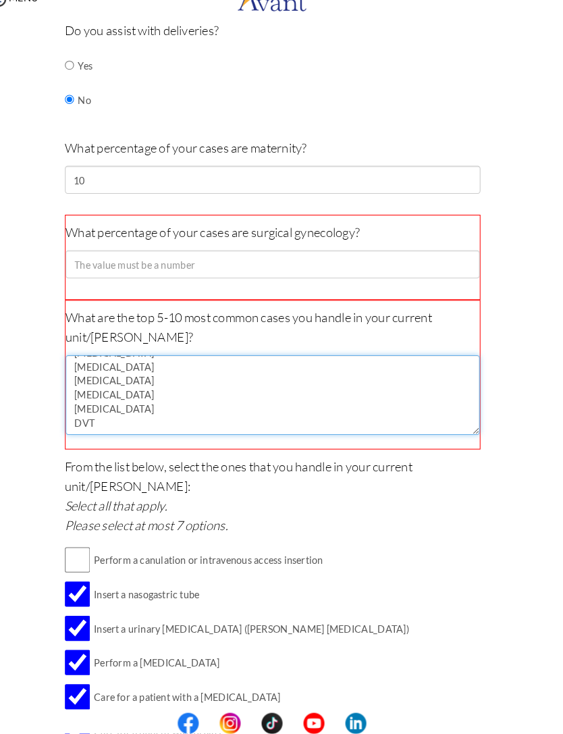
scroll to position [380, 0]
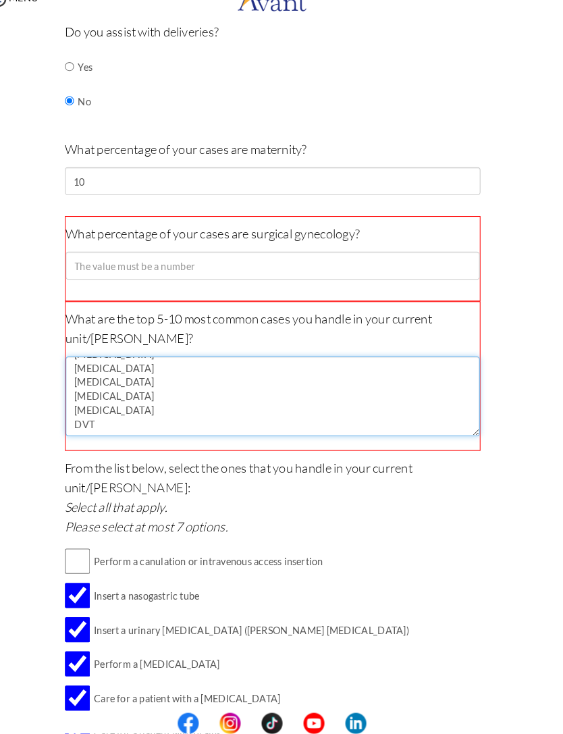
type textarea "Cervical dance Endometrial cancer Uterine cancer Diabetes Hypertension Acute ki…"
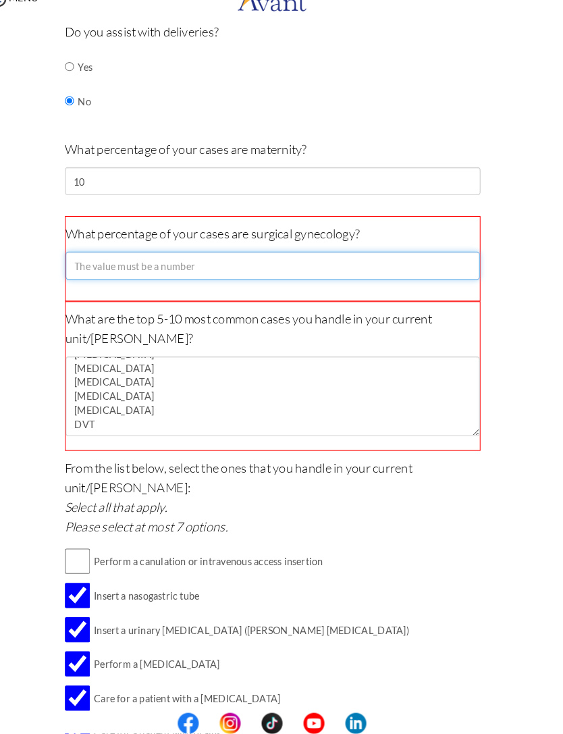
click at [361, 268] on input "number" at bounding box center [282, 281] width 401 height 27
type input "99"
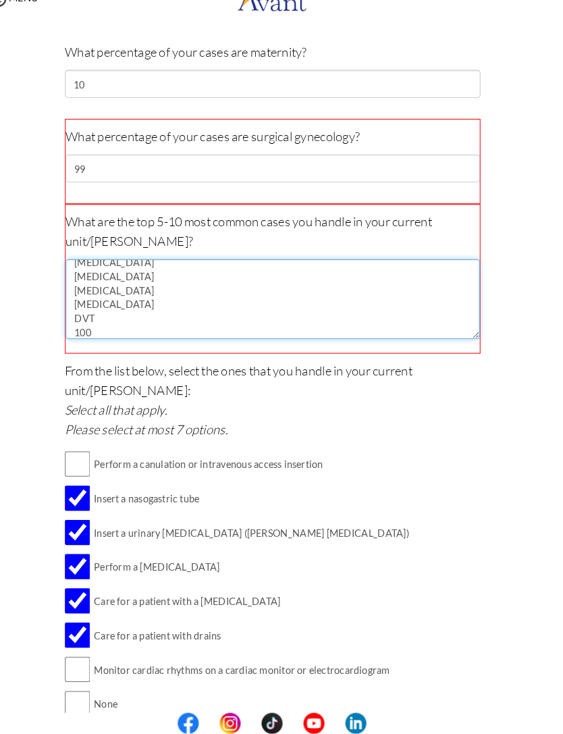
scroll to position [475, 0]
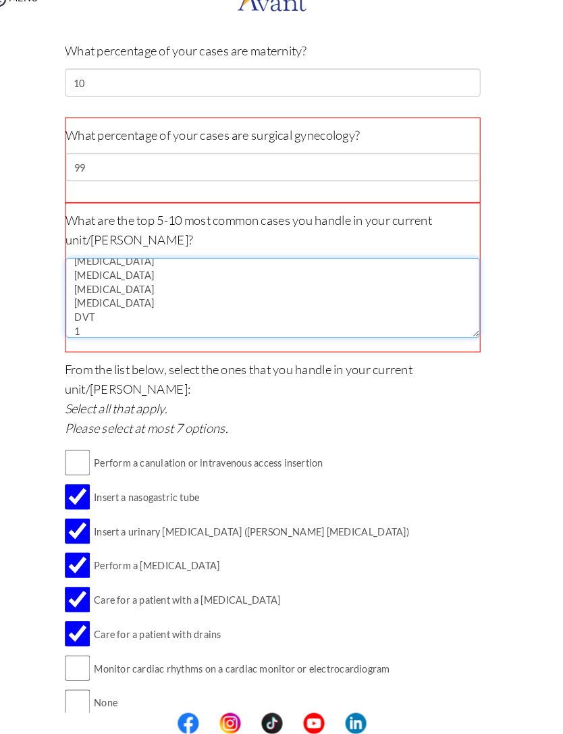
type textarea "Cervical dance Endometrial cancer Uterine cancer Diabetes Hypertension Acute ki…"
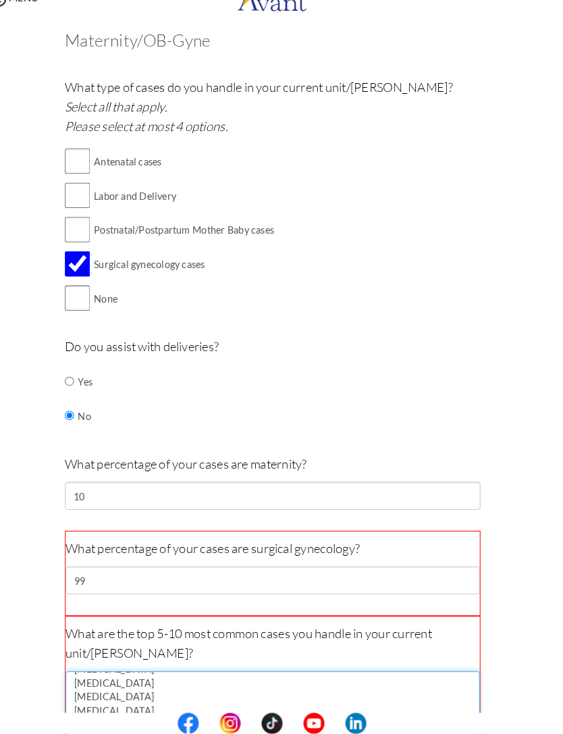
scroll to position [74, 0]
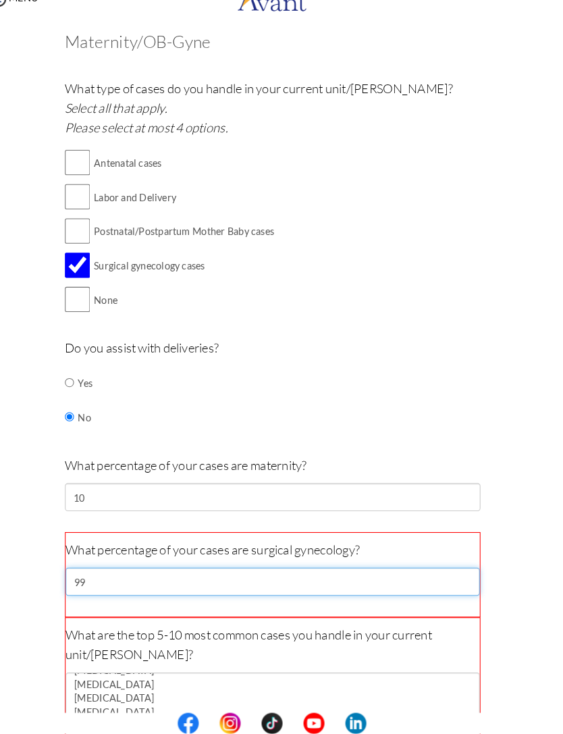
click at [298, 573] on input "99" at bounding box center [282, 586] width 401 height 27
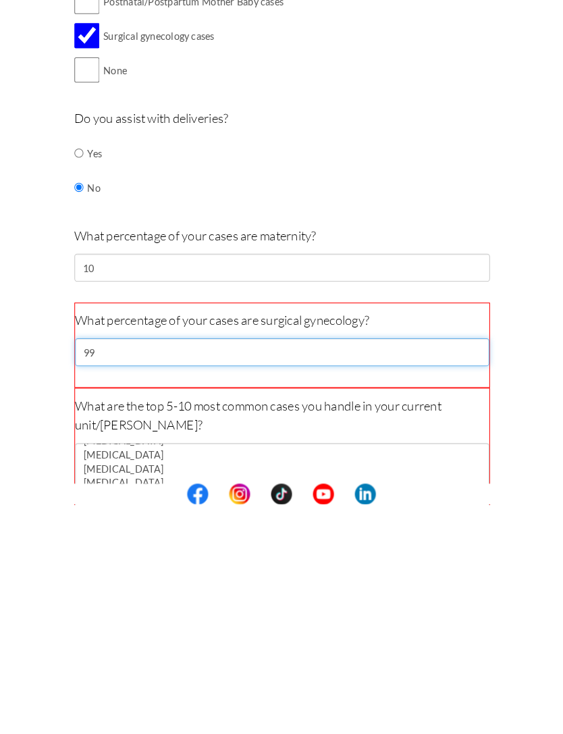
type input "9"
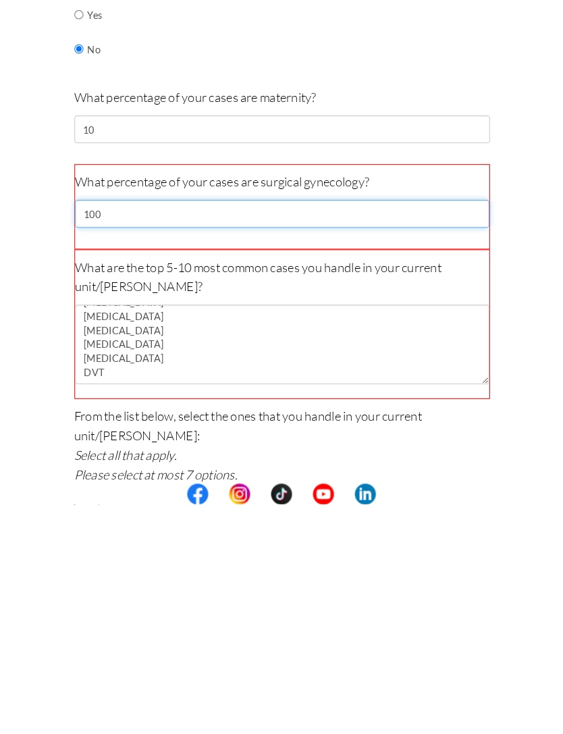
scroll to position [209, 0]
type input "100"
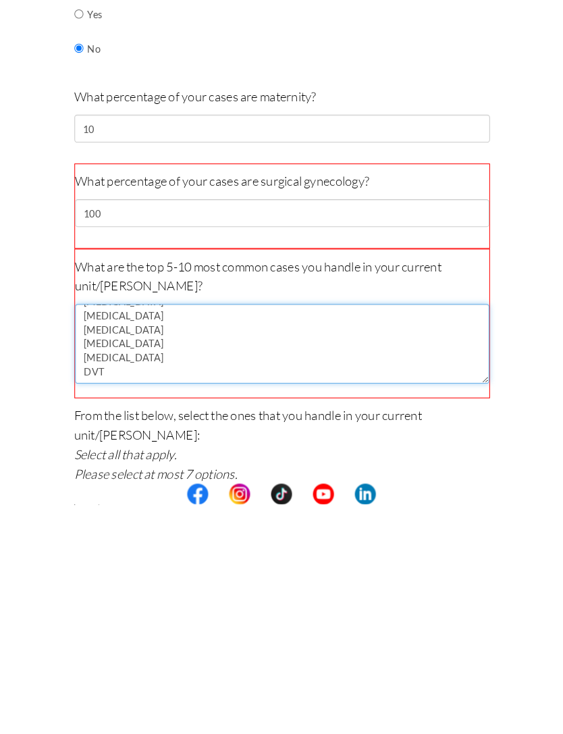
click at [286, 540] on textarea "Cervical dance Endometrial cancer Uterine cancer Diabetes Hypertension Acute ki…" at bounding box center [282, 578] width 401 height 77
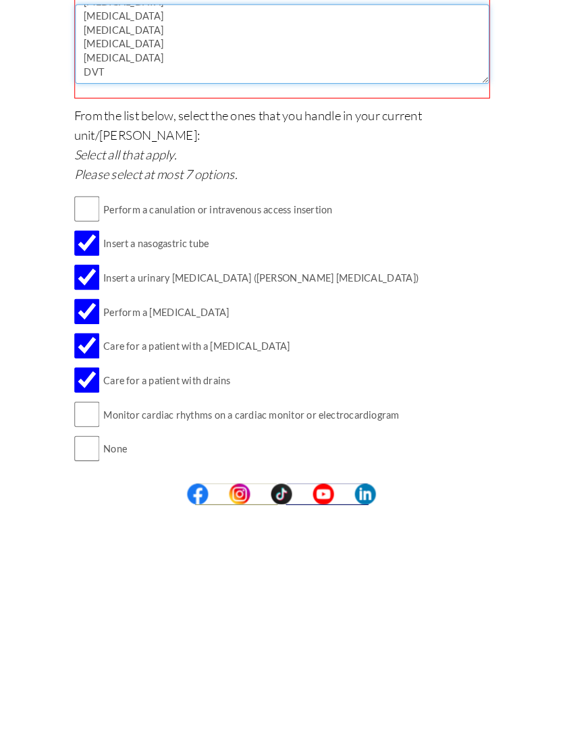
scroll to position [498, 0]
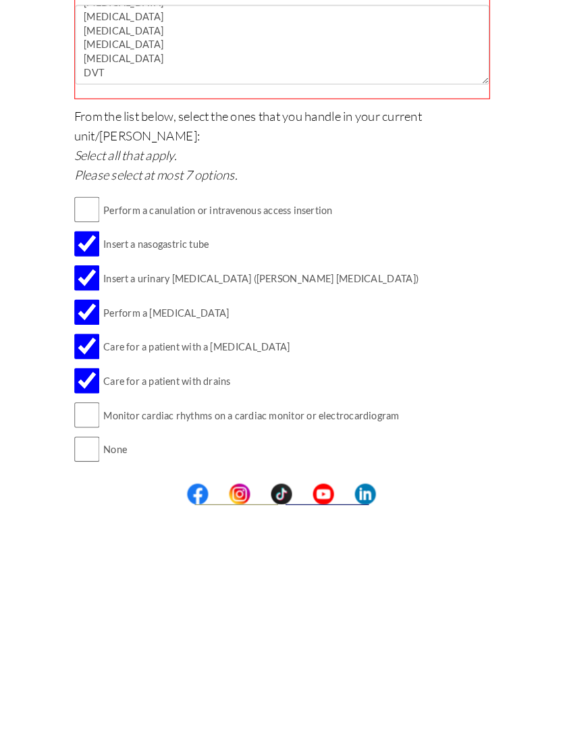
click at [328, 715] on button "Submit" at bounding box center [325, 726] width 81 height 22
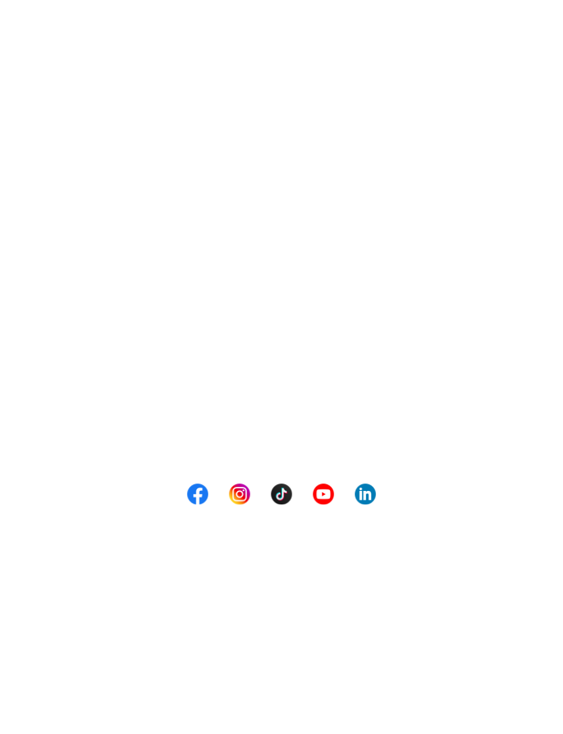
scroll to position [0, 0]
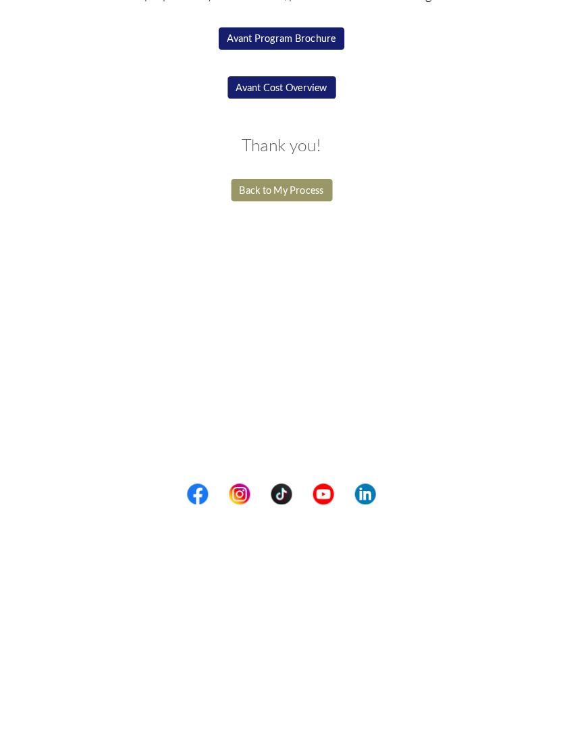
click at [276, 320] on button "Avant Cost Overview" at bounding box center [282, 331] width 105 height 22
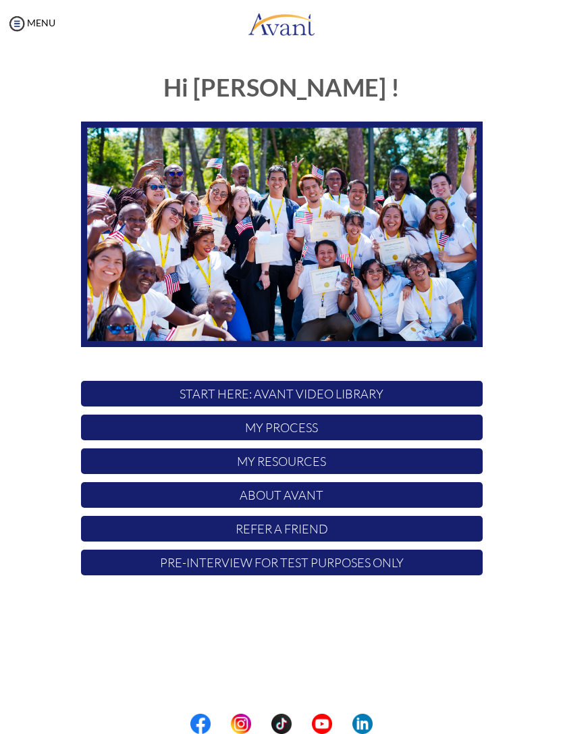
click at [559, 5] on link at bounding box center [281, 23] width 563 height 41
click at [324, 440] on p "My Process" at bounding box center [282, 428] width 402 height 26
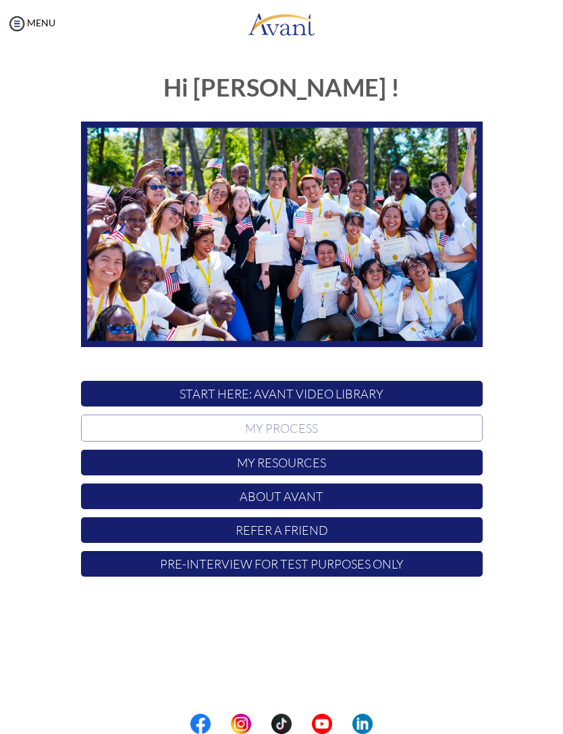
click at [337, 428] on p "My Process" at bounding box center [282, 428] width 402 height 27
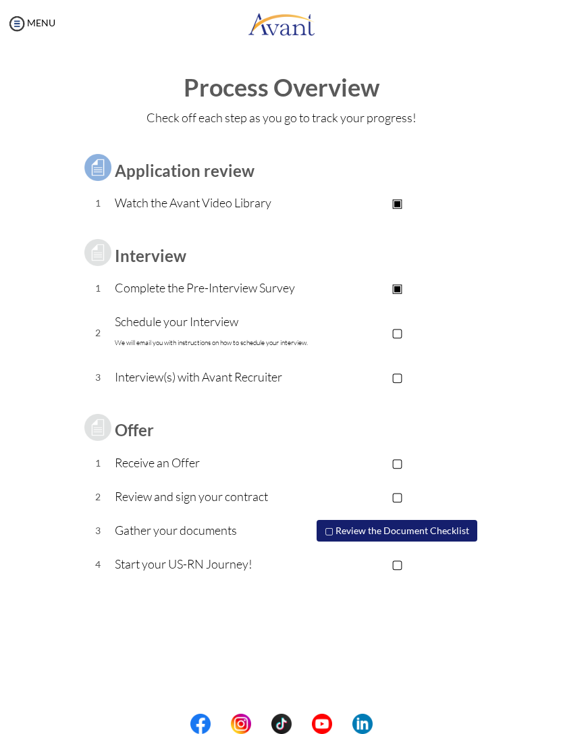
click at [386, 340] on p "▢" at bounding box center [397, 332] width 171 height 19
click at [166, 325] on p "Schedule your Interview We will email you with instructions on how to schedule …" at bounding box center [213, 332] width 197 height 41
click at [359, 432] on table "Application review 1 Watch the Avant Video Library ▣ Avant Video Library Interv…" at bounding box center [282, 358] width 402 height 447
click at [403, 383] on p "▢" at bounding box center [397, 376] width 171 height 19
click at [225, 372] on p "Interview(s) with Avant Recruiter" at bounding box center [213, 376] width 197 height 19
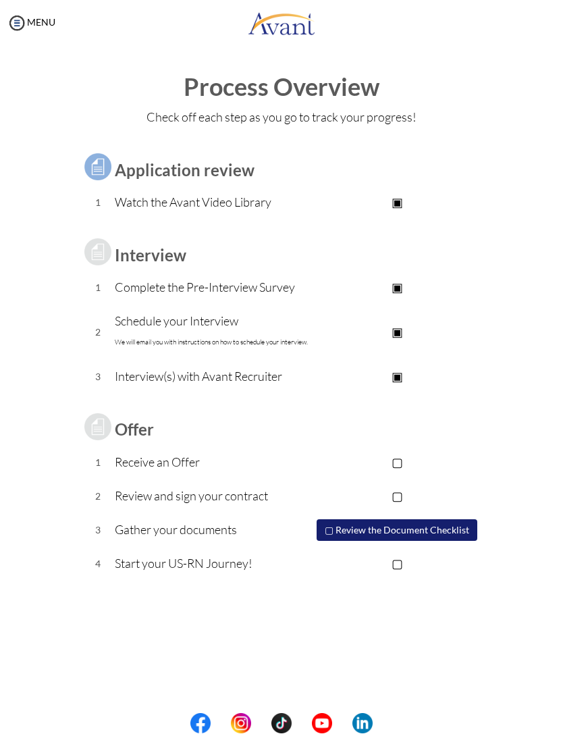
click at [257, 374] on p "Interview(s) with Avant Recruiter" at bounding box center [213, 376] width 197 height 19
click at [216, 336] on p "Schedule your Interview We will email you with instructions on how to schedule …" at bounding box center [213, 332] width 197 height 41
click at [243, 332] on p "Schedule your Interview We will email you with instructions on how to schedule …" at bounding box center [213, 332] width 197 height 41
click at [274, 290] on p "Complete the Pre-Interview Survey" at bounding box center [213, 287] width 197 height 19
click at [384, 526] on button "▢ Review the Document Checklist" at bounding box center [397, 531] width 161 height 22
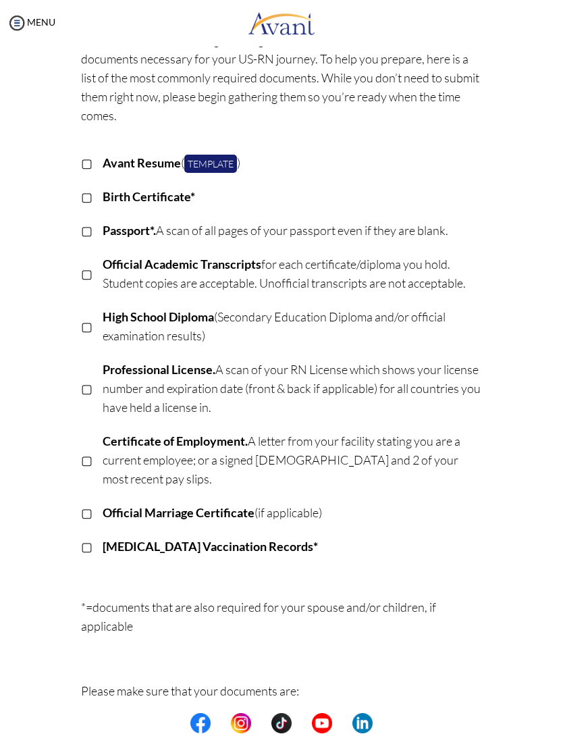
scroll to position [103, 0]
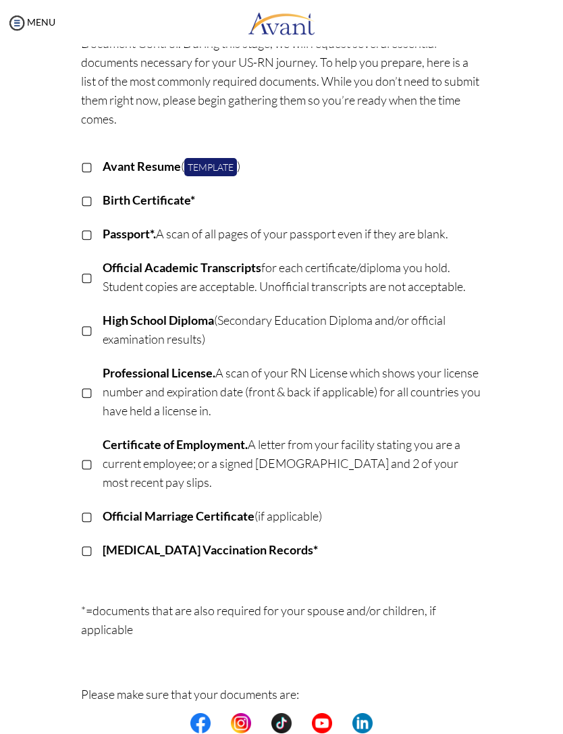
click at [91, 197] on p "▢" at bounding box center [86, 200] width 11 height 19
click at [86, 238] on p "▢" at bounding box center [86, 234] width 11 height 19
click at [84, 286] on p "▢" at bounding box center [86, 277] width 11 height 19
click at [101, 335] on td at bounding box center [98, 331] width 10 height 53
click at [92, 394] on p "▢" at bounding box center [86, 392] width 11 height 19
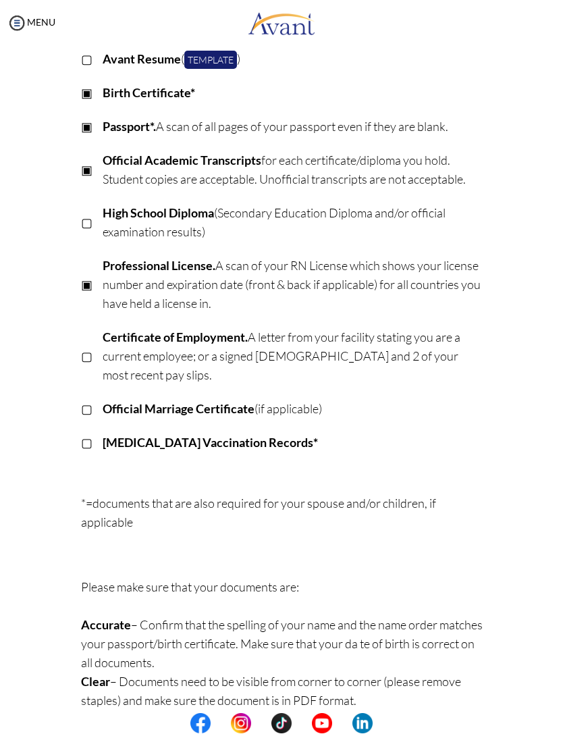
scroll to position [210, 0]
click at [88, 348] on p "▢" at bounding box center [86, 357] width 11 height 19
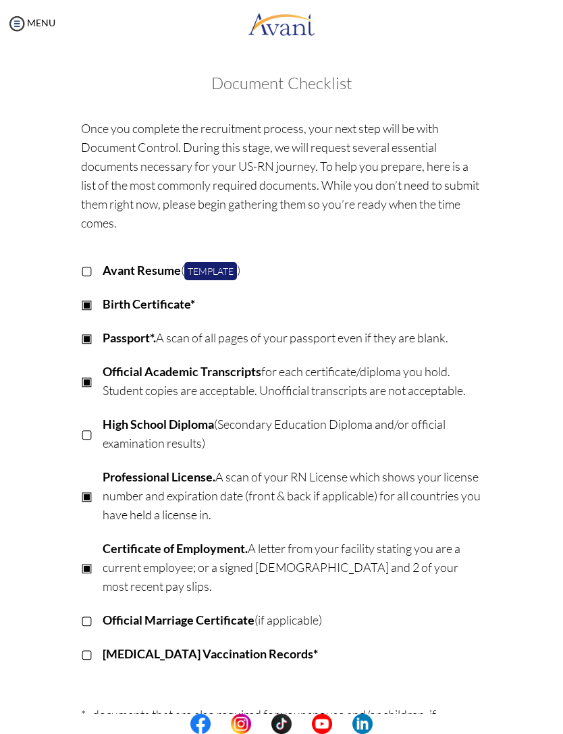
scroll to position [0, 0]
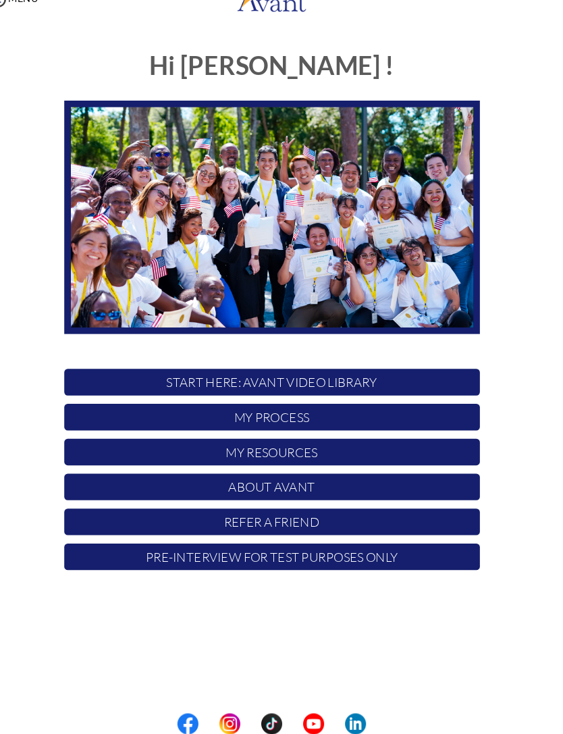
scroll to position [24, 19]
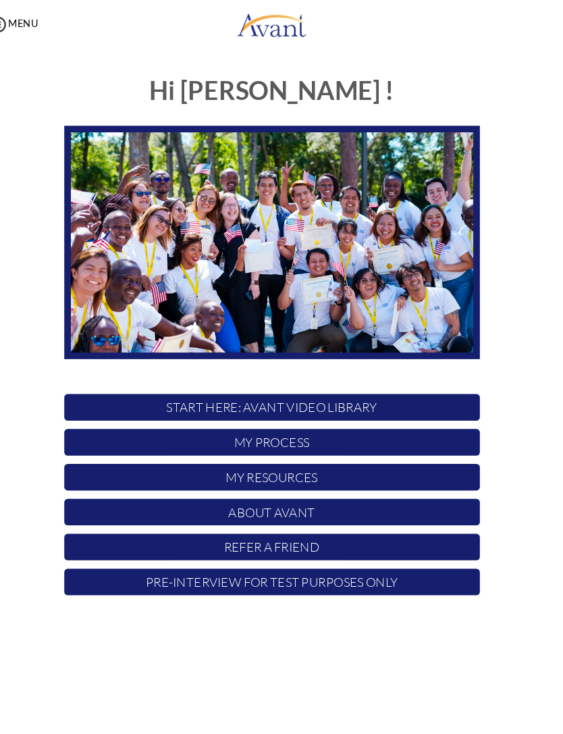
click at [334, 494] on p "About Avant" at bounding box center [282, 495] width 402 height 26
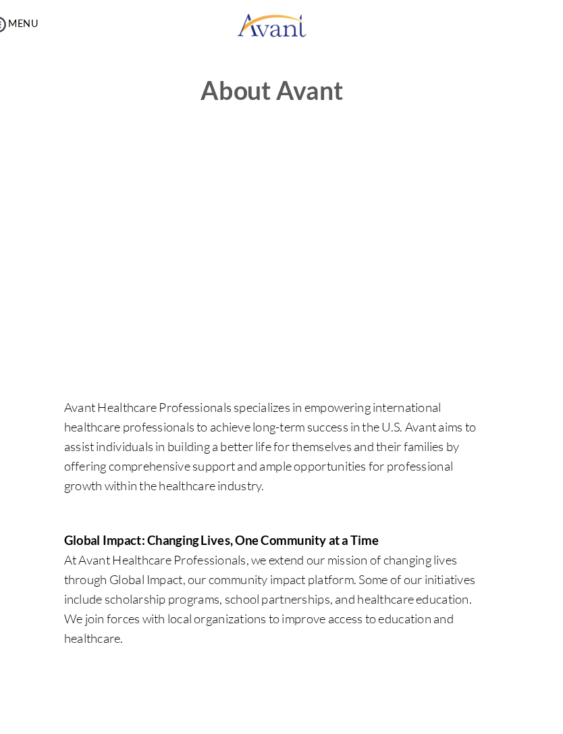
scroll to position [0, 0]
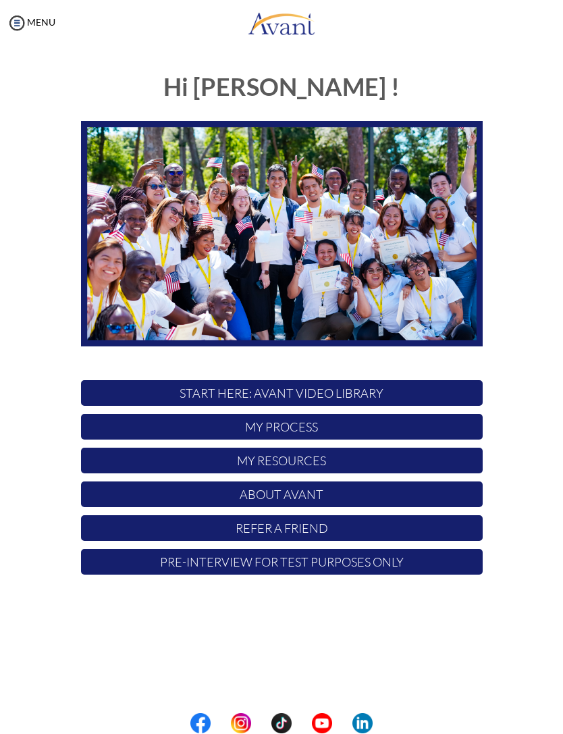
click at [349, 561] on p "Pre-Interview for test purposes only" at bounding box center [282, 563] width 402 height 26
